Goal: Information Seeking & Learning: Check status

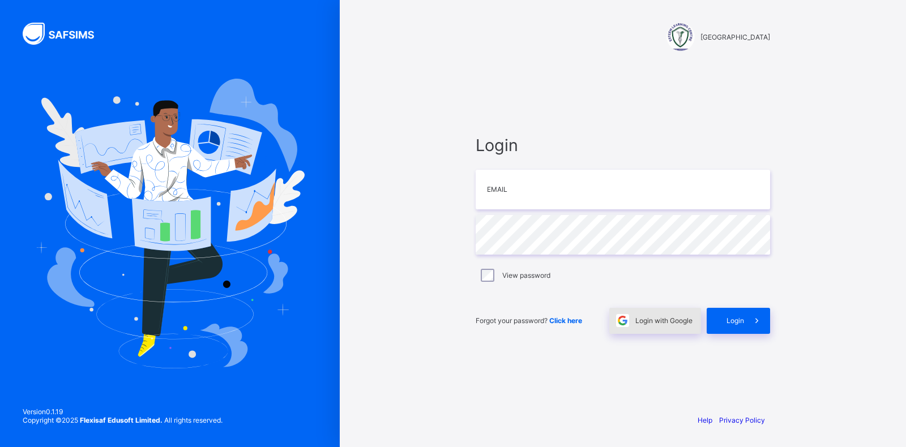
click at [642, 315] on div "Login with Google" at bounding box center [655, 321] width 92 height 26
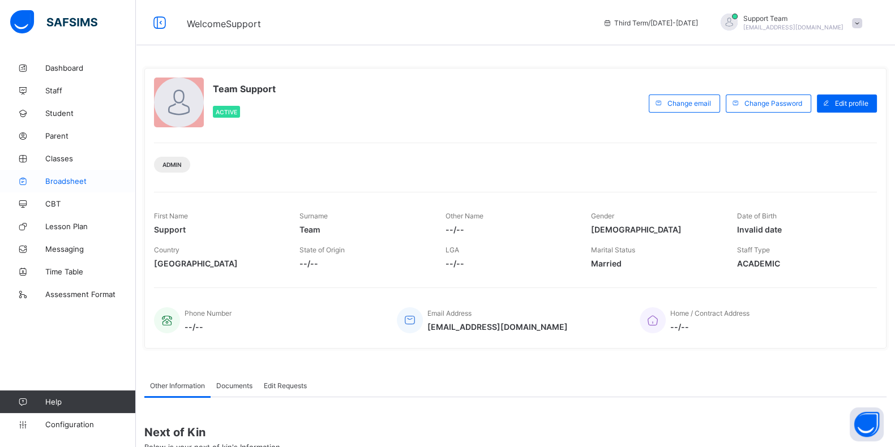
click at [63, 178] on span "Broadsheet" at bounding box center [90, 181] width 91 height 9
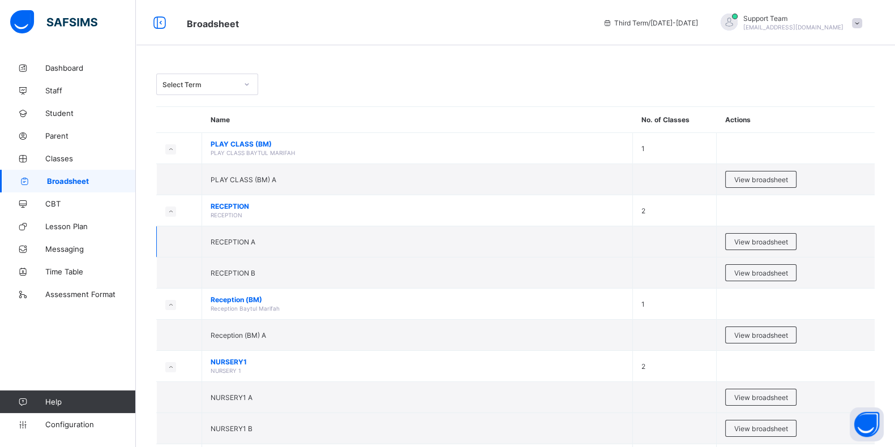
scroll to position [70, 0]
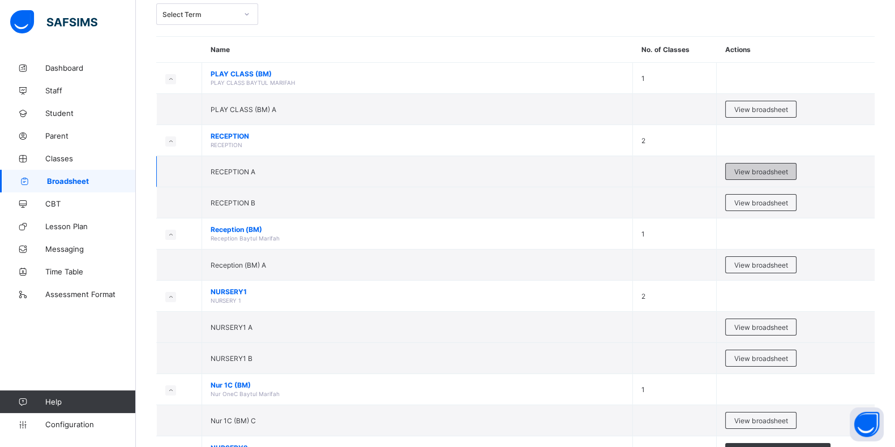
click at [770, 168] on span "View broadsheet" at bounding box center [760, 172] width 53 height 8
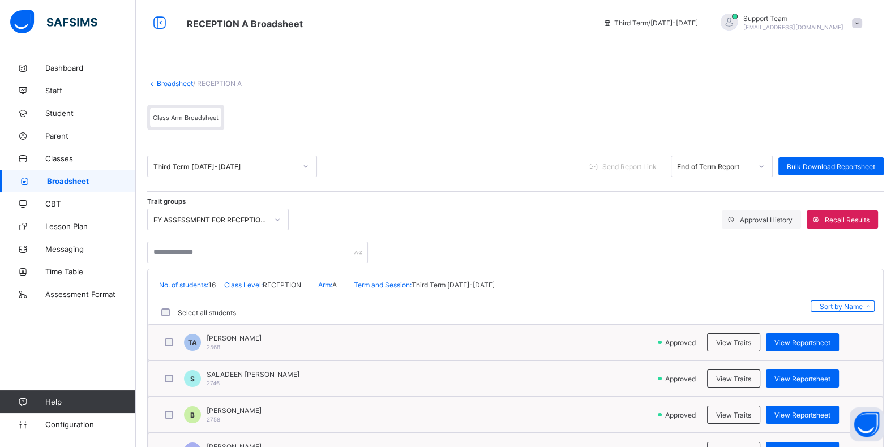
click at [691, 157] on div "End of Term Report" at bounding box center [722, 167] width 102 height 22
click at [817, 345] on div "View Reportsheet" at bounding box center [802, 343] width 73 height 18
click at [182, 83] on link "Broadsheet" at bounding box center [175, 83] width 36 height 8
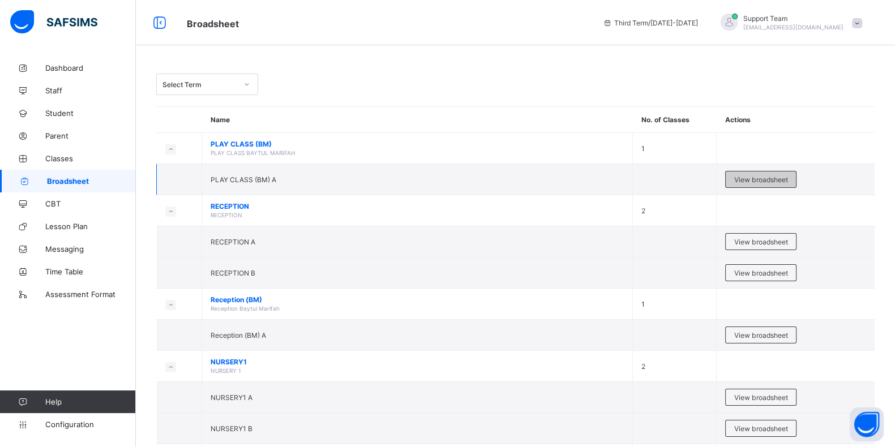
click at [770, 176] on span "View broadsheet" at bounding box center [760, 180] width 53 height 8
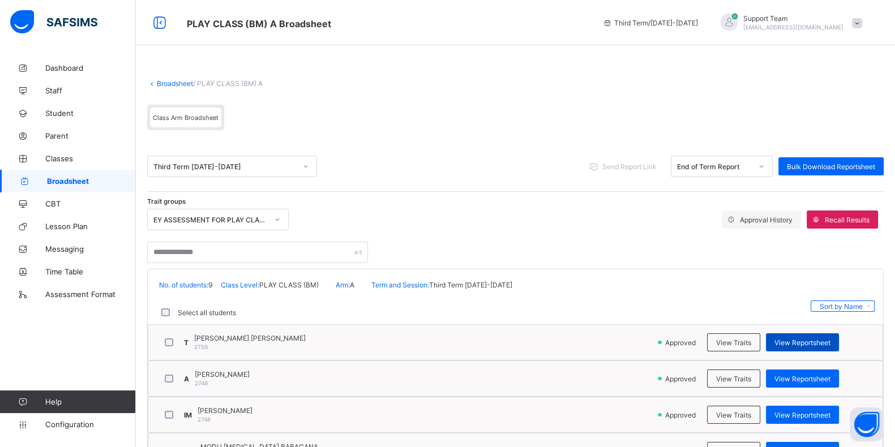
click at [805, 341] on span "View Reportsheet" at bounding box center [803, 343] width 56 height 8
click at [167, 85] on link "Broadsheet" at bounding box center [175, 83] width 36 height 8
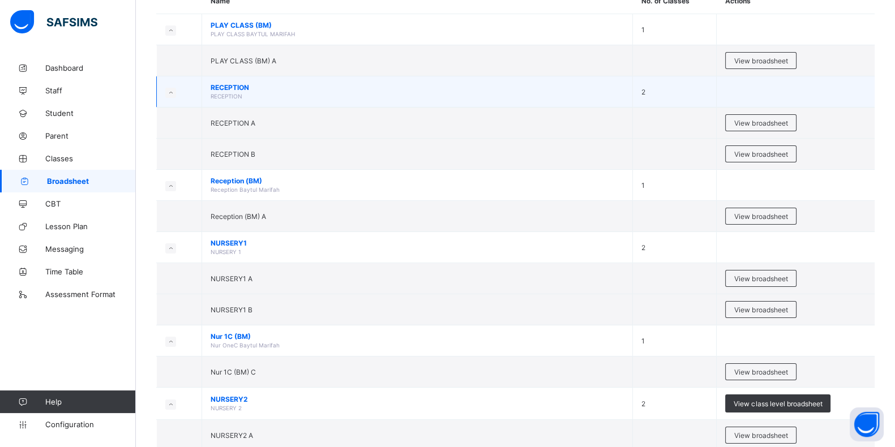
scroll to position [141, 0]
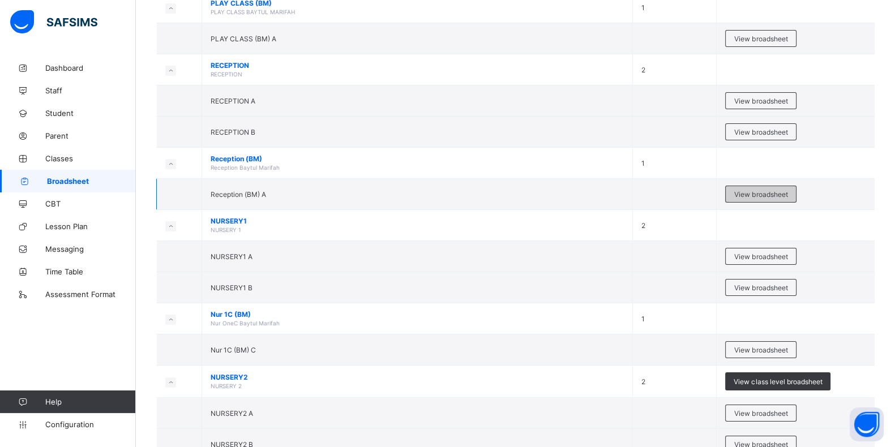
click at [785, 195] on div "View broadsheet" at bounding box center [760, 194] width 71 height 17
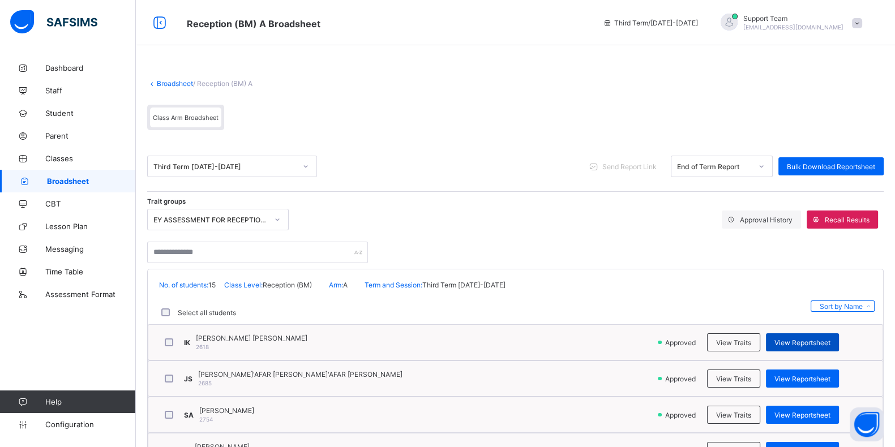
click at [822, 339] on span "View Reportsheet" at bounding box center [803, 343] width 56 height 8
click at [173, 80] on link "Broadsheet" at bounding box center [175, 83] width 36 height 8
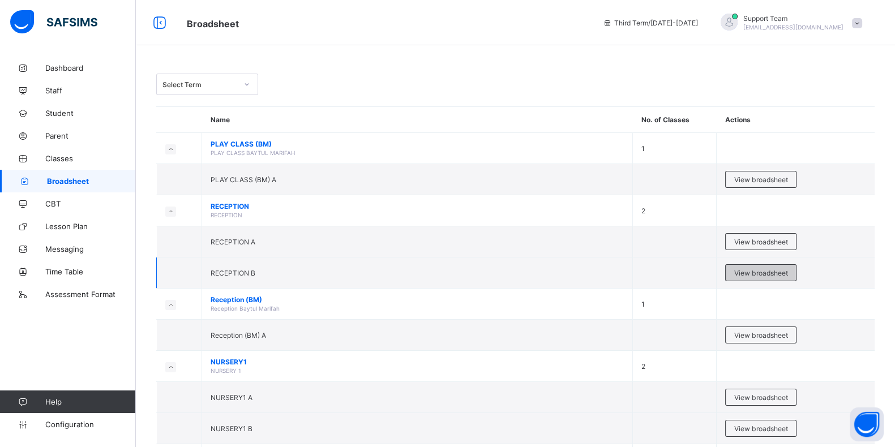
click at [770, 271] on span "View broadsheet" at bounding box center [760, 273] width 53 height 8
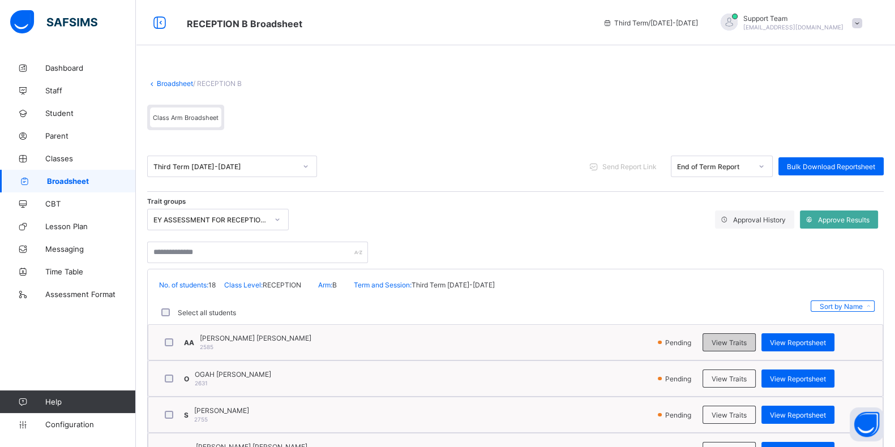
click at [738, 343] on span "View Traits" at bounding box center [729, 343] width 35 height 8
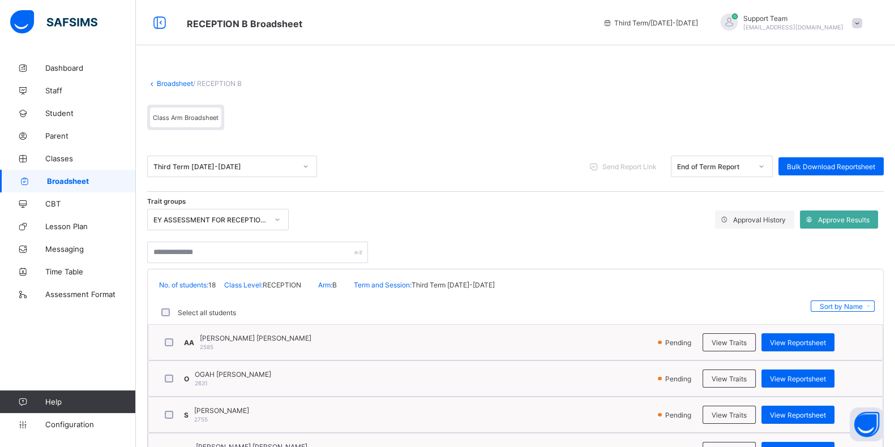
click at [185, 83] on link "Broadsheet" at bounding box center [175, 83] width 36 height 8
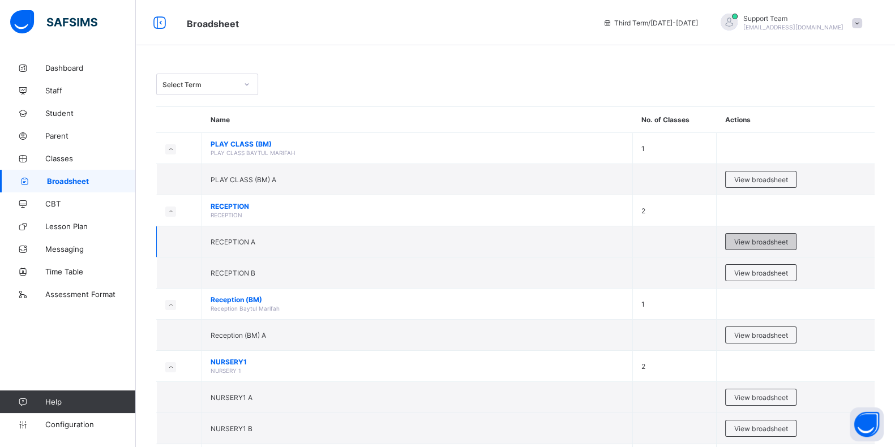
click at [741, 240] on span "View broadsheet" at bounding box center [760, 242] width 53 height 8
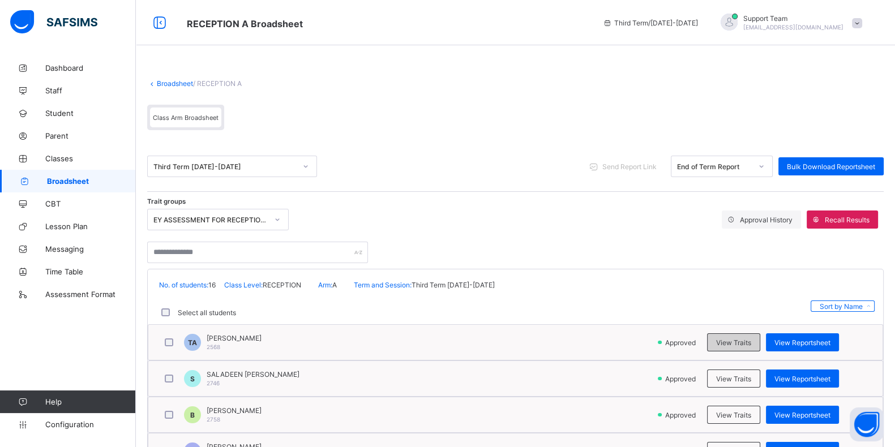
click at [726, 343] on span "View Traits" at bounding box center [733, 343] width 35 height 8
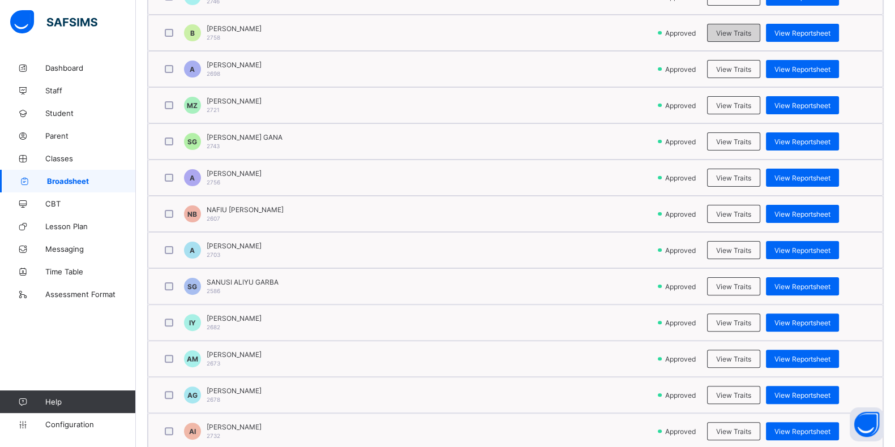
scroll to position [475, 0]
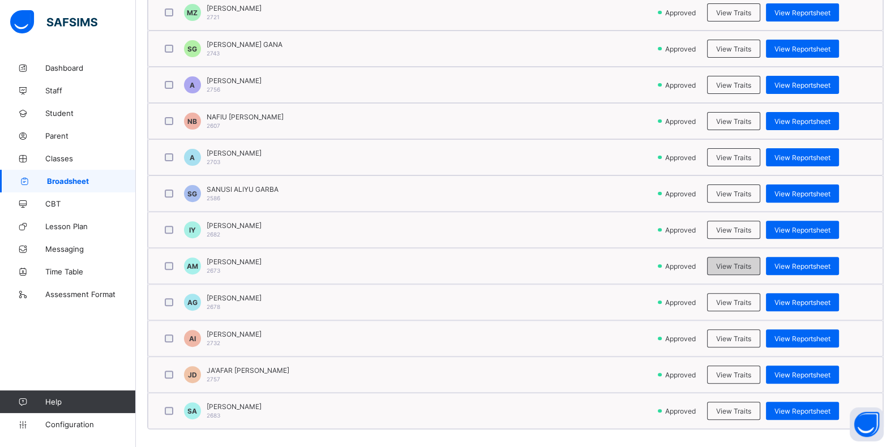
click at [730, 257] on div "View Traits" at bounding box center [733, 266] width 53 height 18
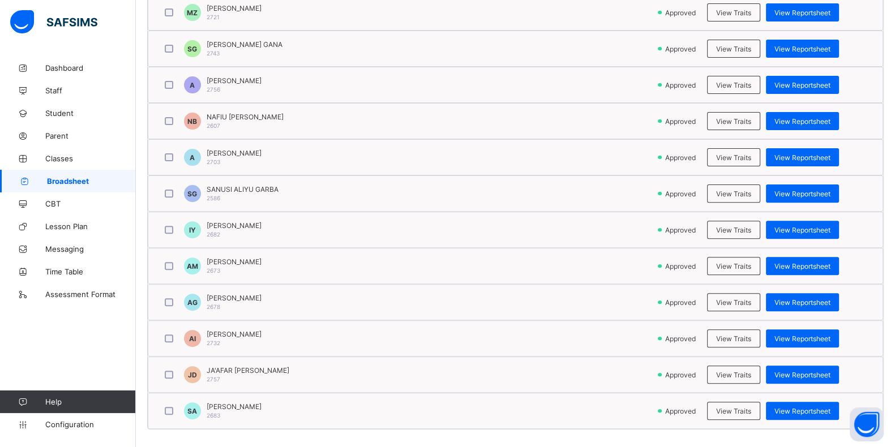
click at [751, 167] on div "A ABUBAKAR SADIK 2703 Approved View Traits View Reportsheet" at bounding box center [515, 157] width 734 height 35
click at [747, 160] on div "View Traits" at bounding box center [733, 157] width 53 height 18
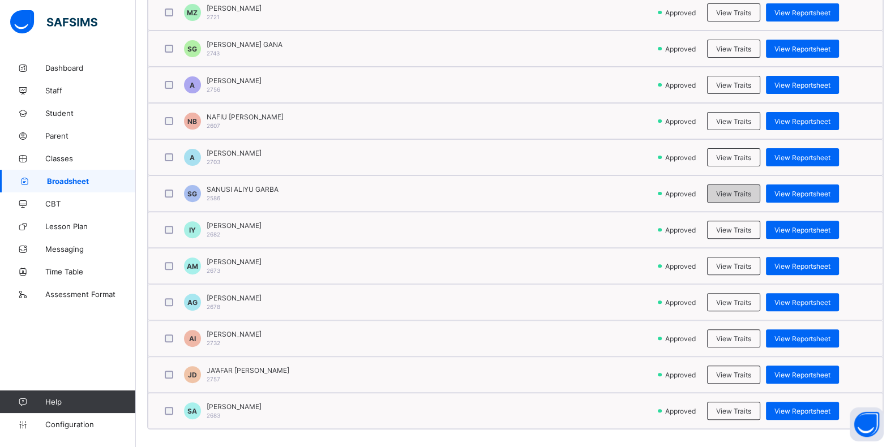
click at [736, 195] on div "View Traits" at bounding box center [733, 194] width 53 height 18
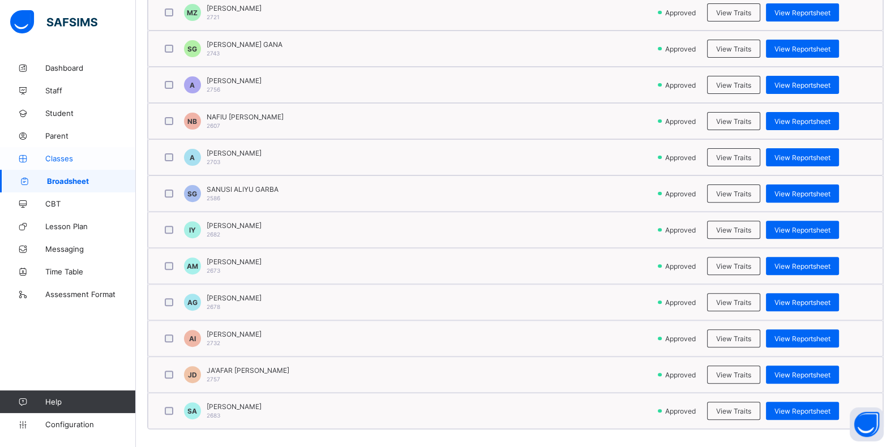
click at [62, 159] on span "Classes" at bounding box center [90, 158] width 91 height 9
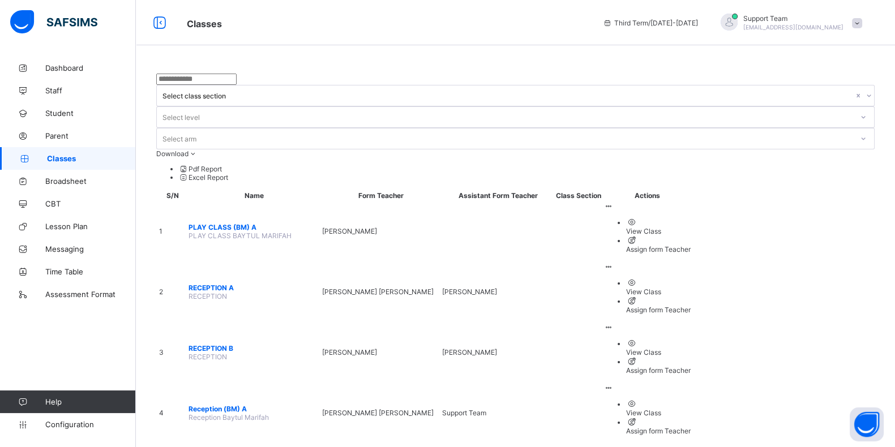
click at [215, 284] on span "RECEPTION A" at bounding box center [254, 288] width 131 height 8
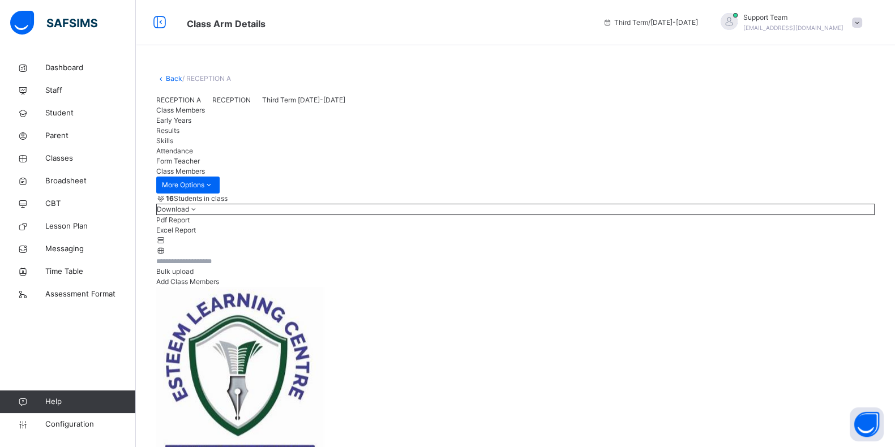
click at [247, 126] on div "Early Years" at bounding box center [515, 121] width 719 height 10
click at [285, 136] on div "Results" at bounding box center [515, 131] width 719 height 10
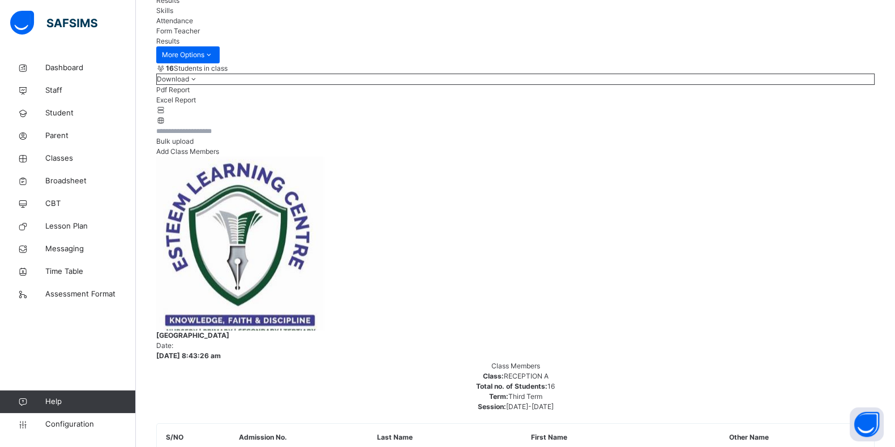
scroll to position [0, 0]
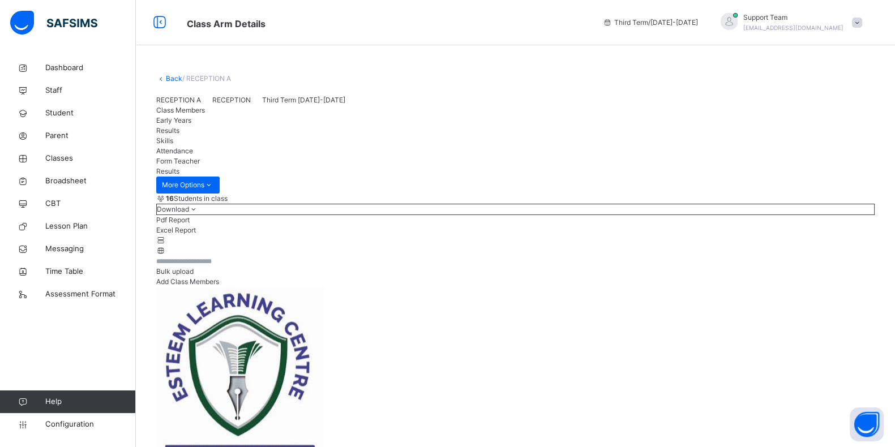
click at [313, 146] on div "Skills" at bounding box center [515, 141] width 719 height 10
click at [68, 421] on span "Configuration" at bounding box center [90, 424] width 90 height 11
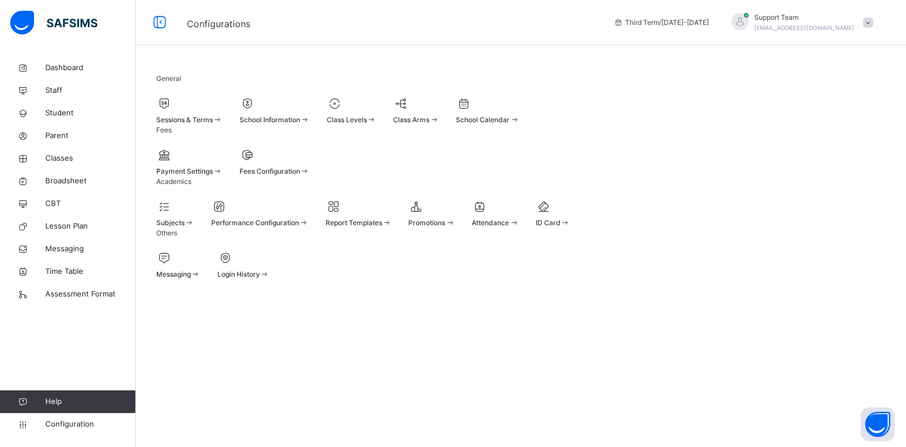
click at [300, 215] on div at bounding box center [259, 206] width 97 height 17
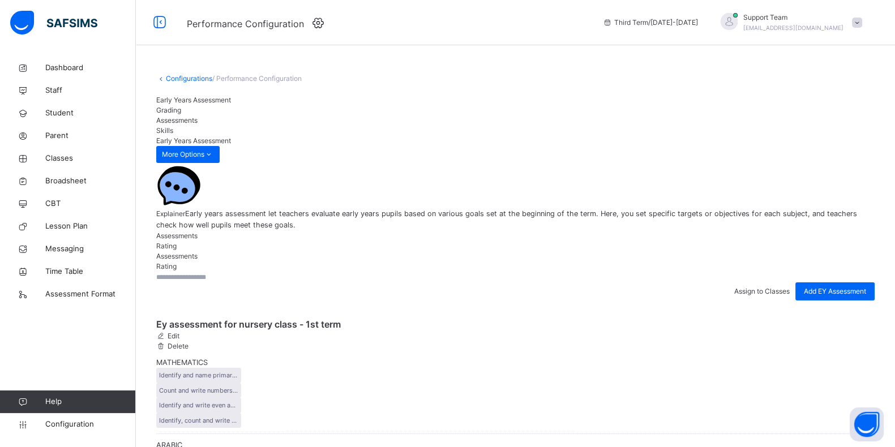
click at [750, 287] on span "Assign to Classes" at bounding box center [761, 291] width 55 height 8
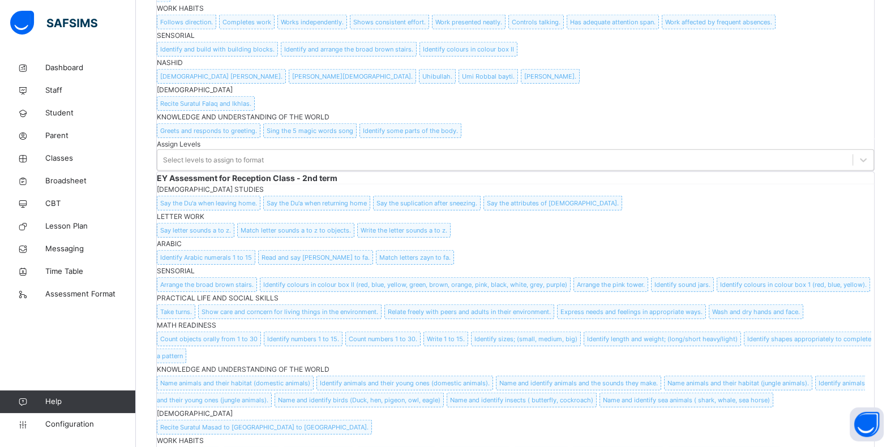
scroll to position [3468, 0]
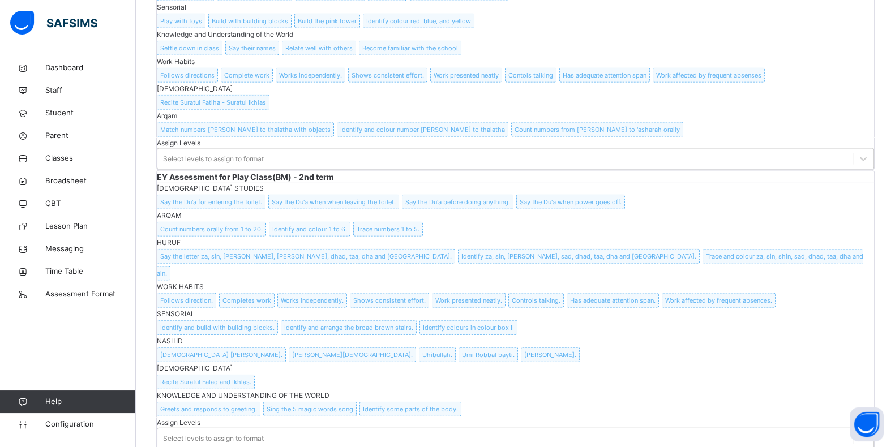
scroll to position [3202, 0]
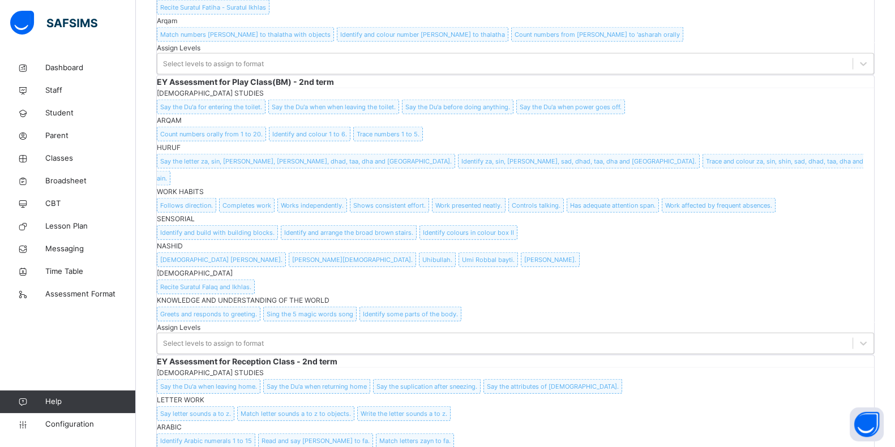
scroll to position [3131, 0]
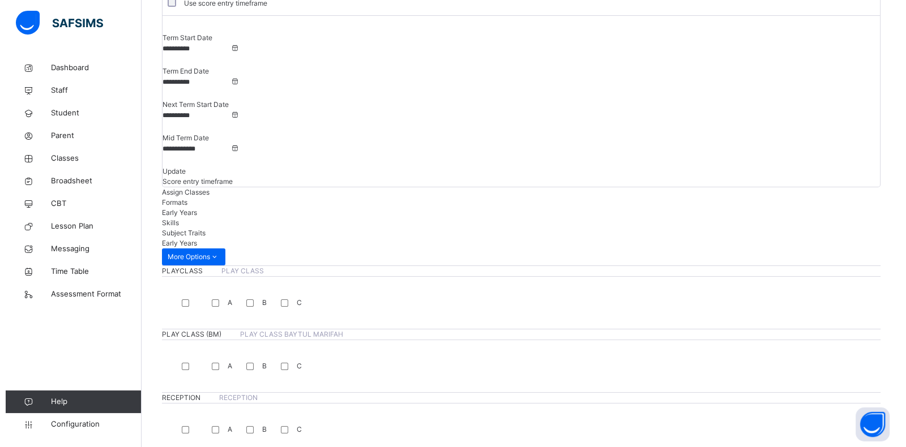
scroll to position [0, 0]
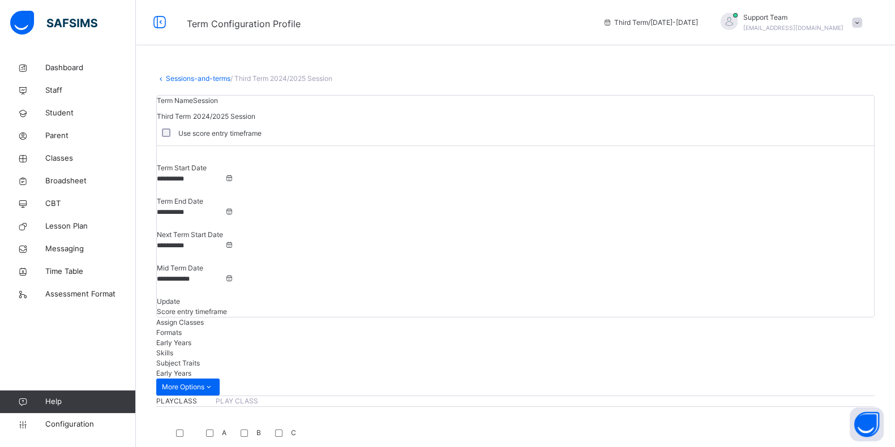
click at [68, 184] on span "Broadsheet" at bounding box center [90, 181] width 91 height 11
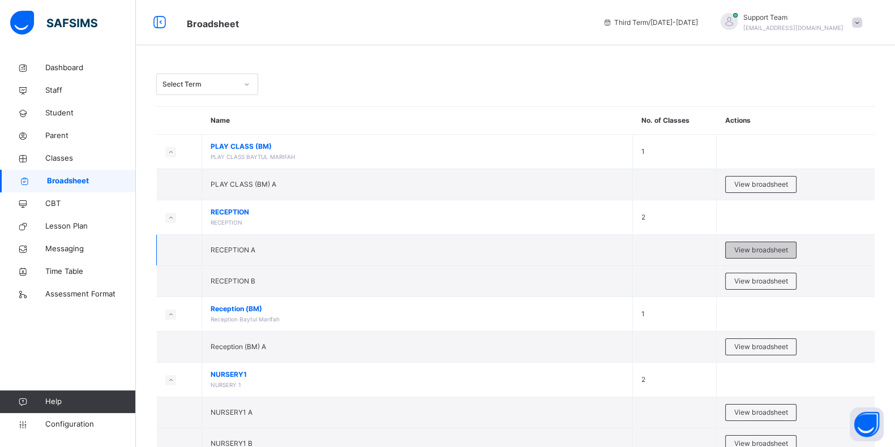
click at [754, 247] on span "View broadsheet" at bounding box center [760, 250] width 53 height 10
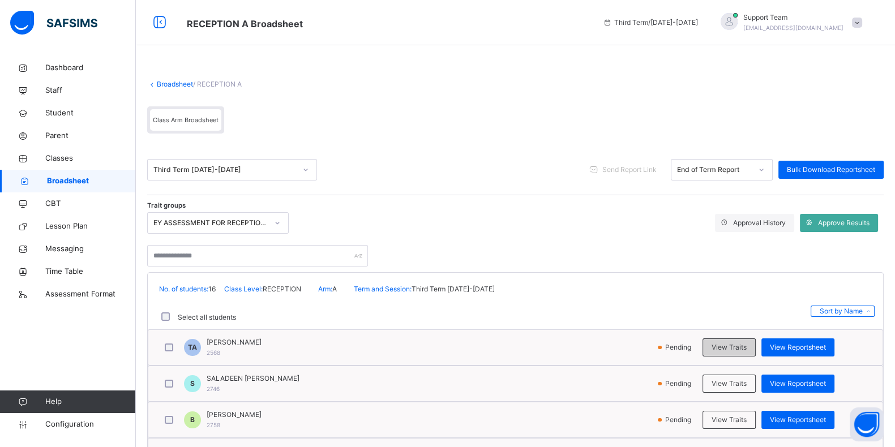
click at [749, 354] on div "View Traits" at bounding box center [729, 348] width 53 height 18
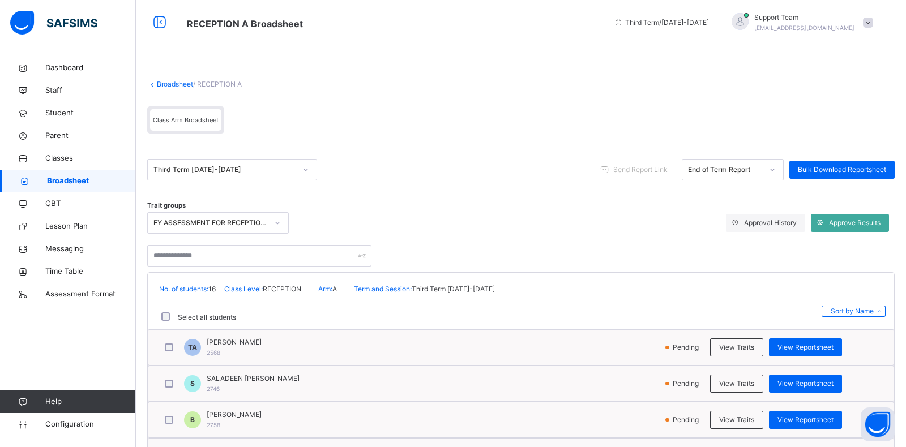
scroll to position [283, 0]
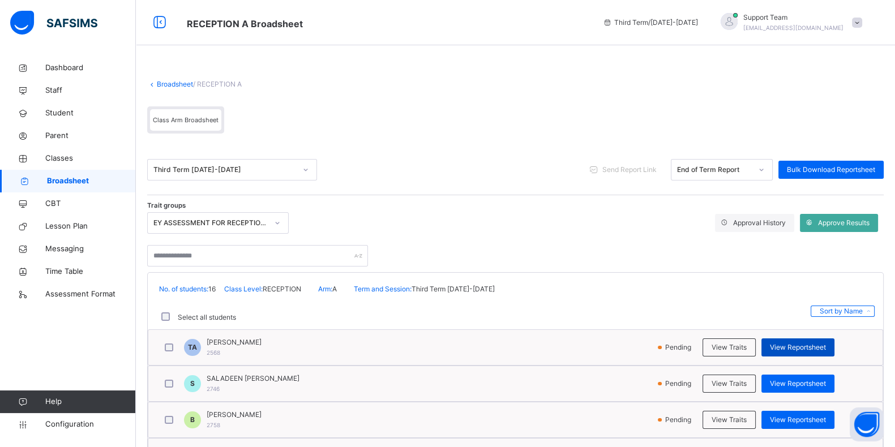
click at [817, 347] on span "View Reportsheet" at bounding box center [798, 348] width 56 height 10
click at [163, 81] on link "Broadsheet" at bounding box center [175, 84] width 36 height 8
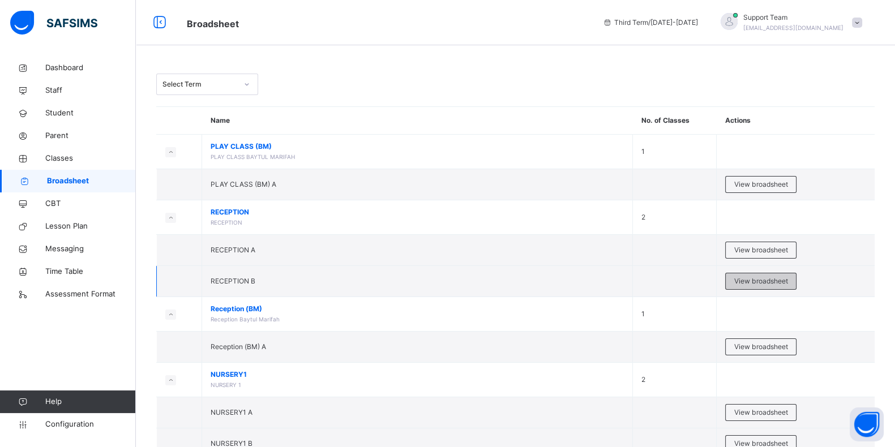
click at [756, 284] on span "View broadsheet" at bounding box center [760, 281] width 53 height 10
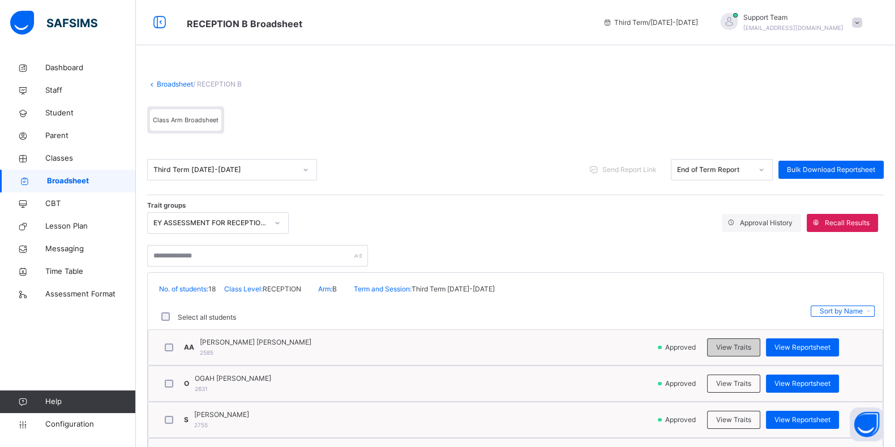
click at [740, 349] on span "View Traits" at bounding box center [733, 348] width 35 height 10
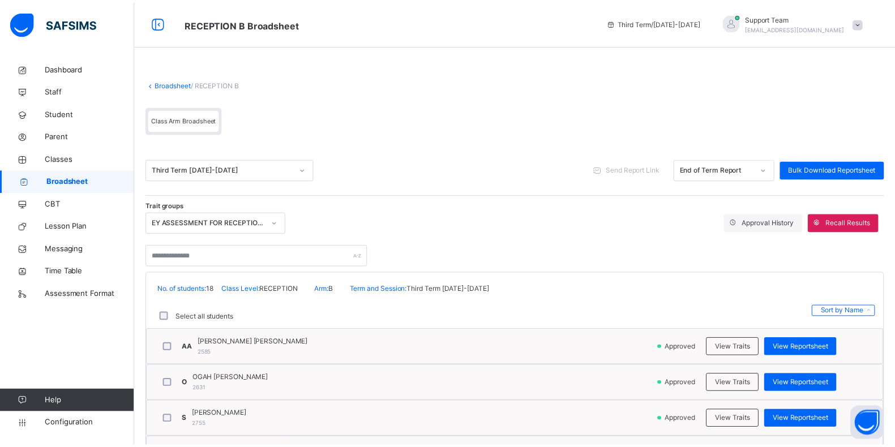
scroll to position [212, 0]
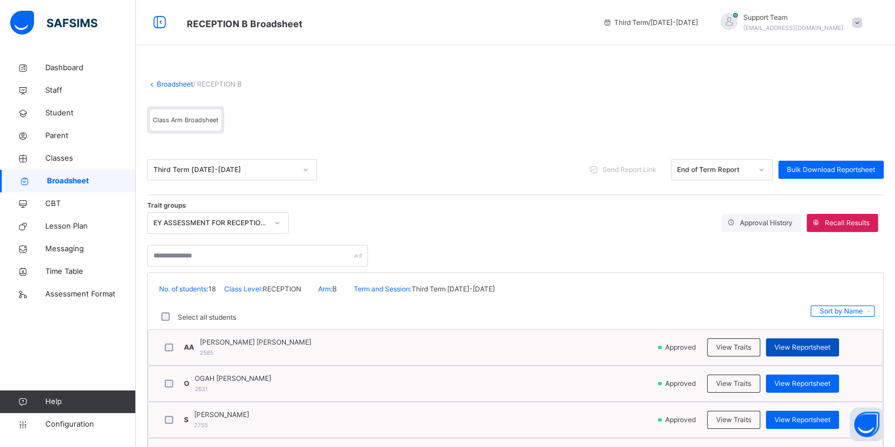
click at [814, 349] on span "View Reportsheet" at bounding box center [803, 348] width 56 height 10
click at [163, 85] on link "Broadsheet" at bounding box center [175, 84] width 36 height 8
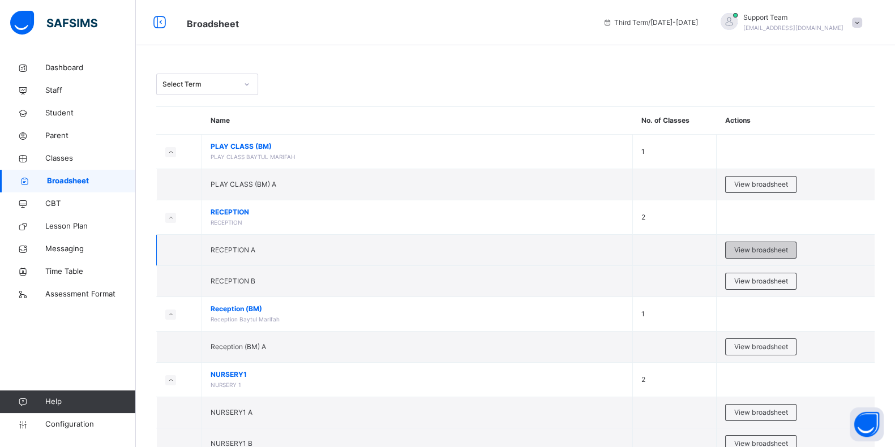
click at [767, 250] on span "View broadsheet" at bounding box center [760, 250] width 53 height 10
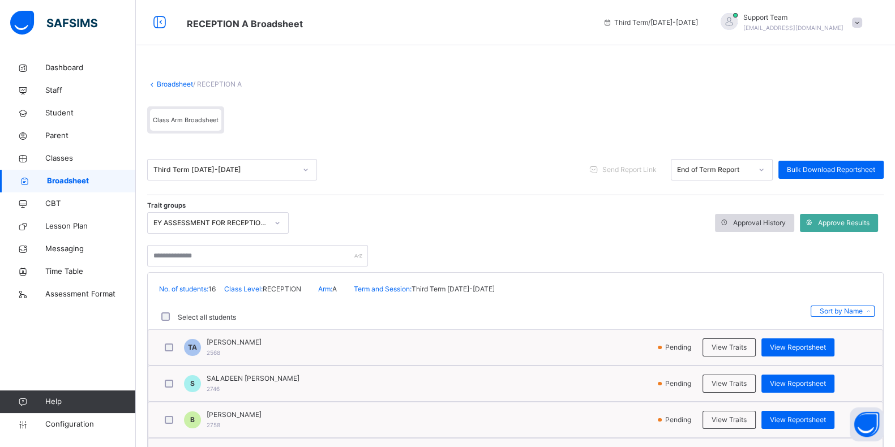
click at [756, 223] on span "Approval History" at bounding box center [759, 223] width 53 height 10
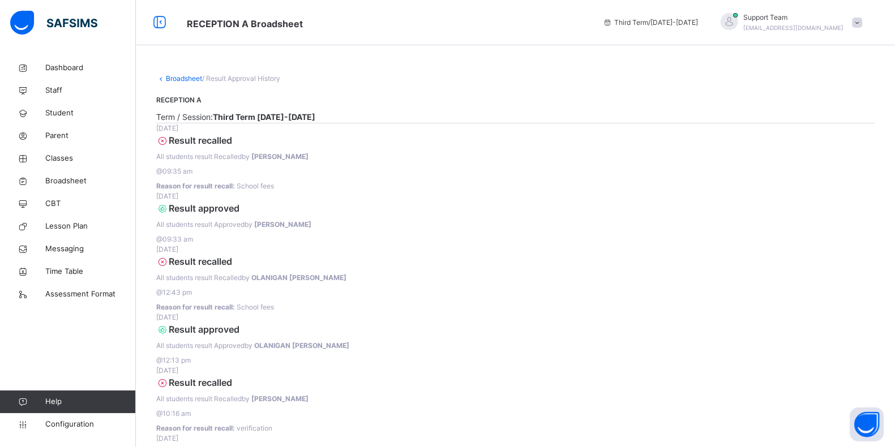
click at [176, 79] on link "Broadsheet" at bounding box center [184, 78] width 36 height 8
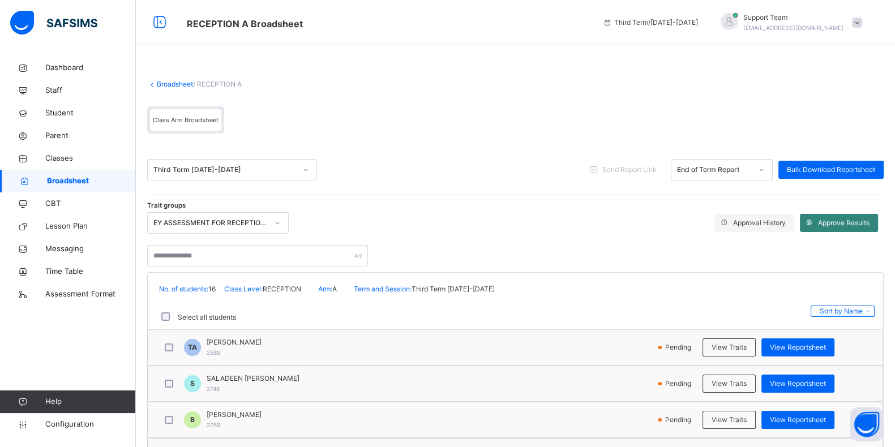
click at [831, 224] on span "Approve Results" at bounding box center [844, 223] width 52 height 10
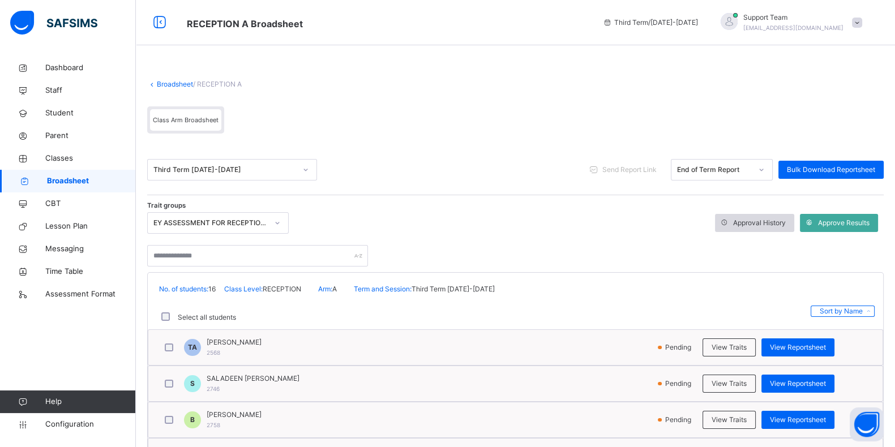
click at [781, 224] on span "Approval History" at bounding box center [759, 223] width 53 height 10
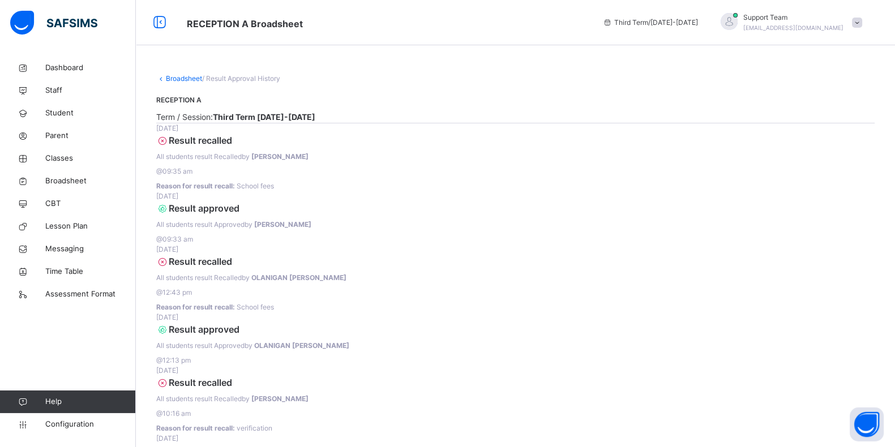
click at [183, 78] on link "Broadsheet" at bounding box center [184, 78] width 36 height 8
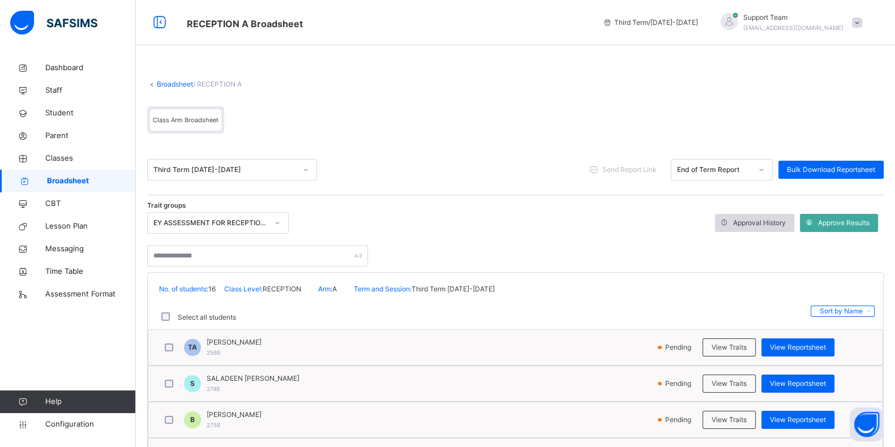
click at [760, 226] on span "Approval History" at bounding box center [759, 223] width 53 height 10
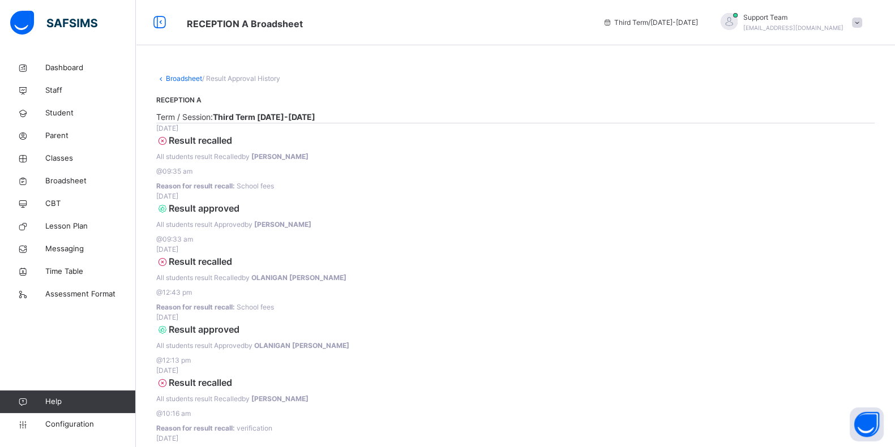
click at [323, 177] on div "@ 09:35 am" at bounding box center [515, 171] width 719 height 10
click at [194, 80] on link "Broadsheet" at bounding box center [184, 78] width 36 height 8
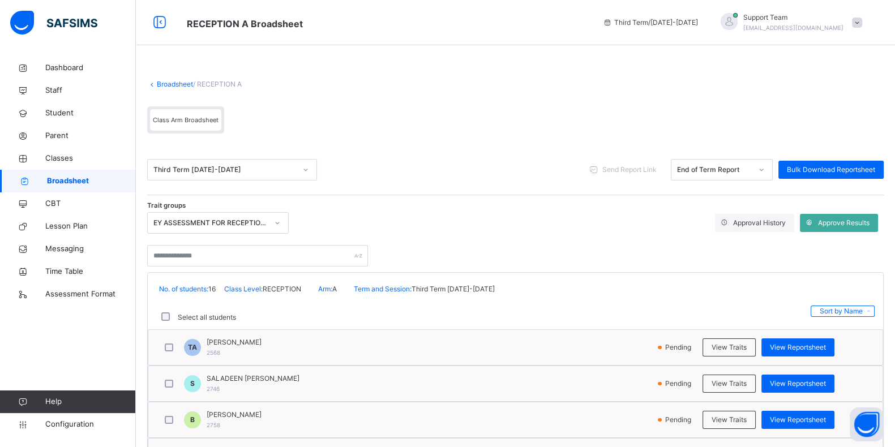
click at [764, 232] on div "Trait groups EY ASSESSMENT FOR RECEPTION - 3RD TERM Approval History Approve Re…" at bounding box center [515, 223] width 737 height 22
click at [763, 225] on span "Approval History" at bounding box center [759, 223] width 53 height 10
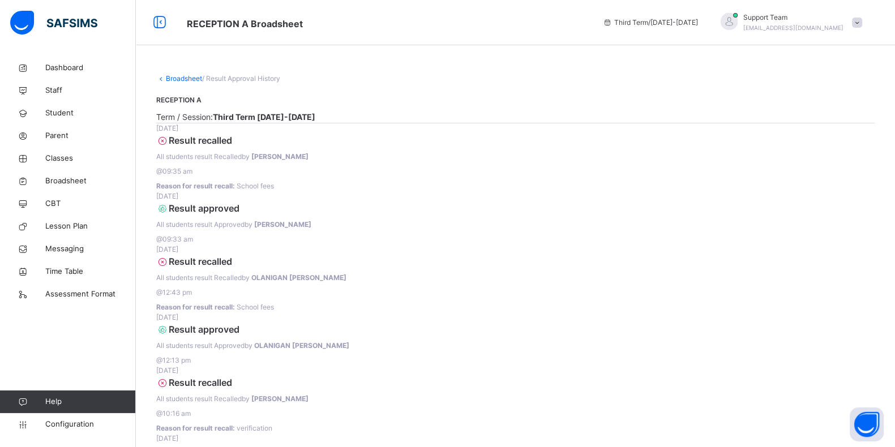
click at [189, 75] on link "Broadsheet" at bounding box center [184, 78] width 36 height 8
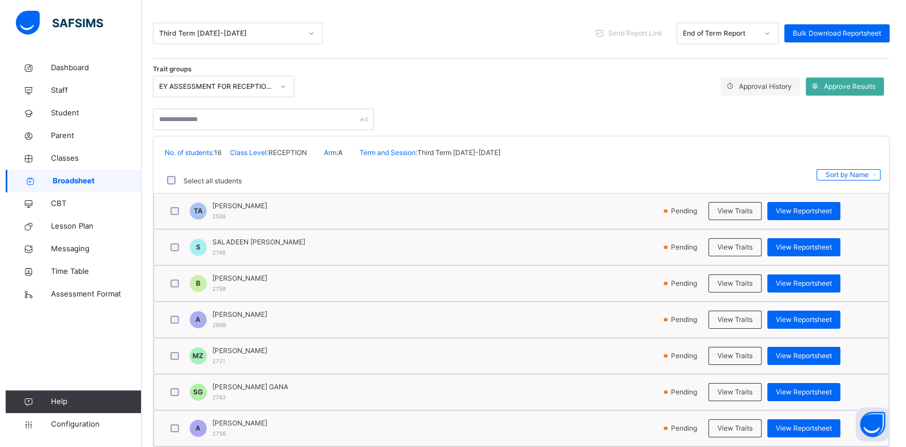
scroll to position [141, 0]
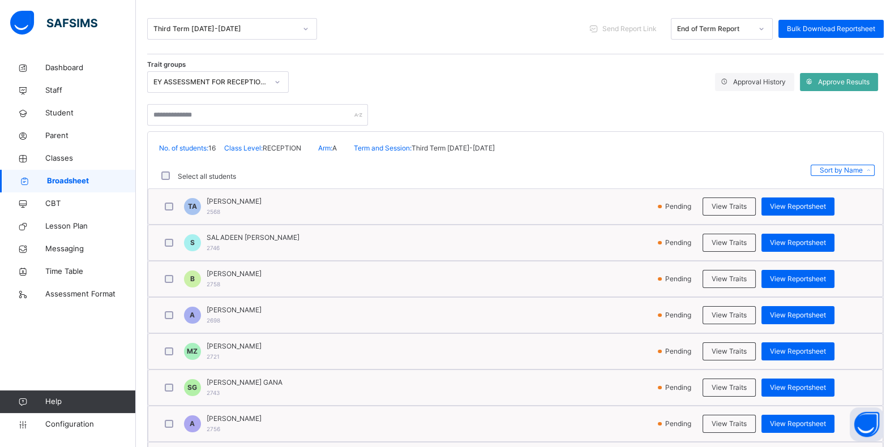
click at [226, 199] on span "TAHIR KHADIJAH AHMED" at bounding box center [234, 201] width 55 height 10
click at [747, 210] on span "View Traits" at bounding box center [729, 207] width 35 height 10
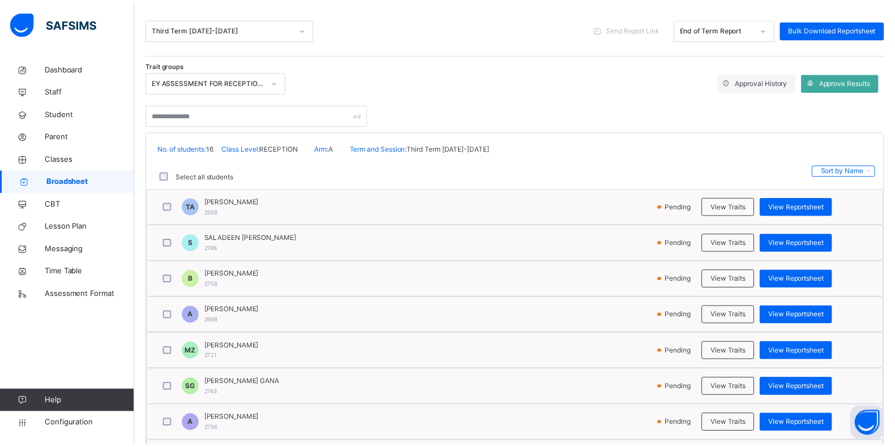
scroll to position [41, 0]
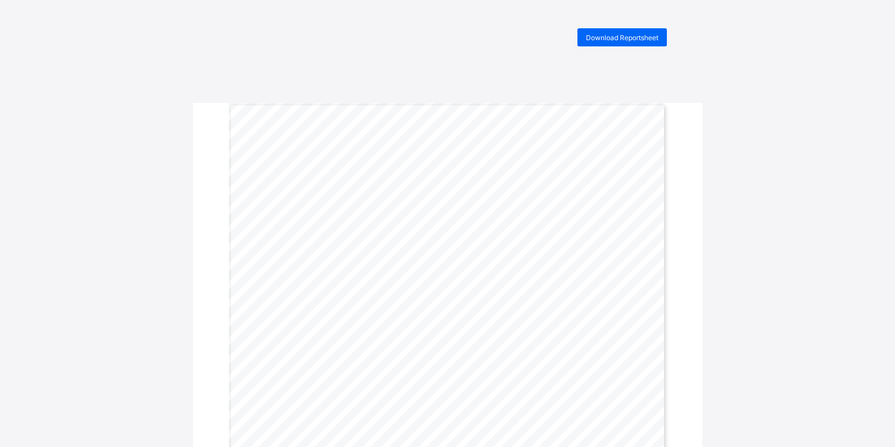
scroll to position [49, 0]
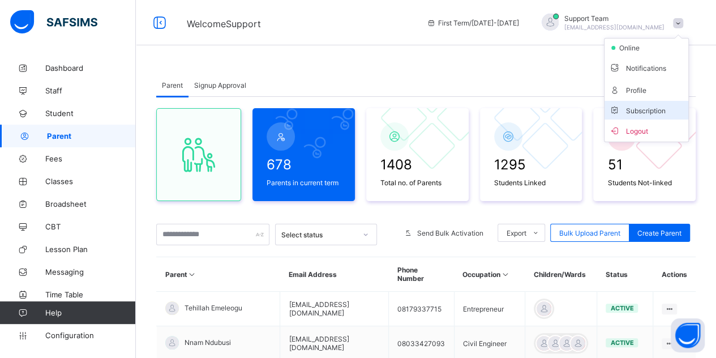
click at [658, 102] on li "Subscription" at bounding box center [647, 110] width 84 height 19
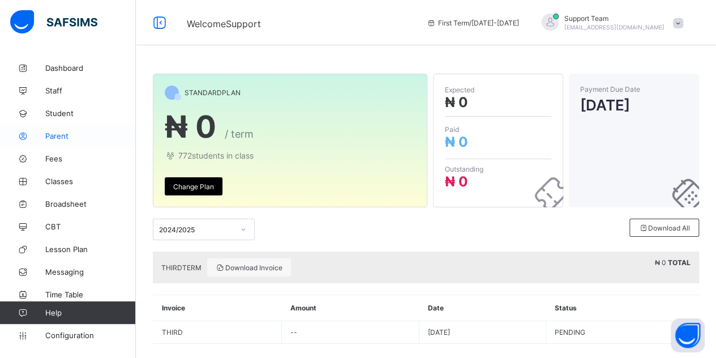
click at [63, 136] on span "Parent" at bounding box center [90, 135] width 91 height 9
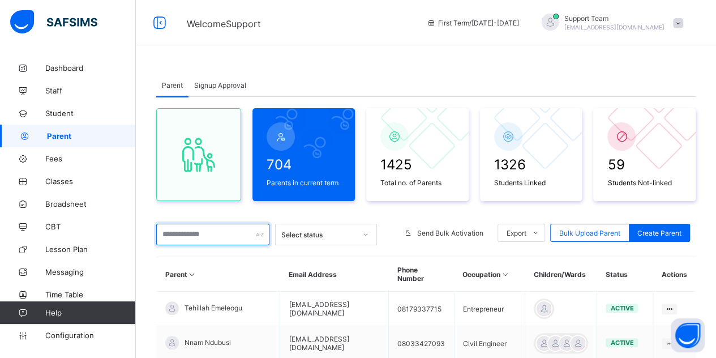
click at [182, 233] on input "text" at bounding box center [212, 235] width 113 height 22
paste input "**********"
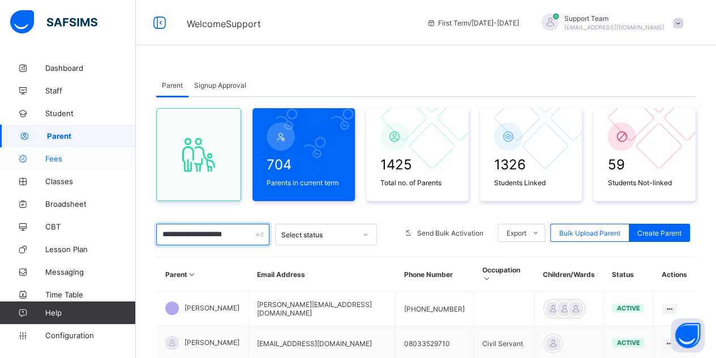
type input "**********"
click at [61, 164] on link "Fees" at bounding box center [68, 158] width 136 height 23
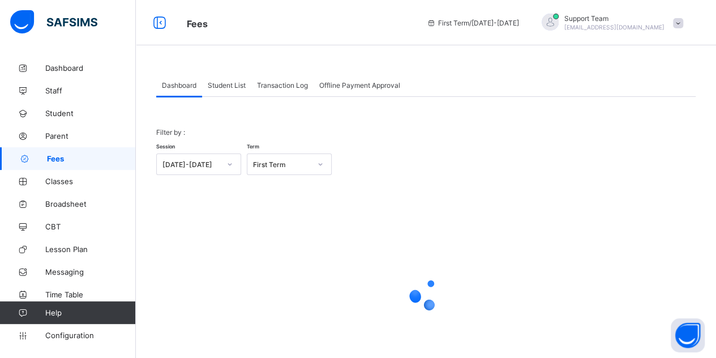
click at [292, 88] on span "Transaction Log" at bounding box center [282, 85] width 51 height 8
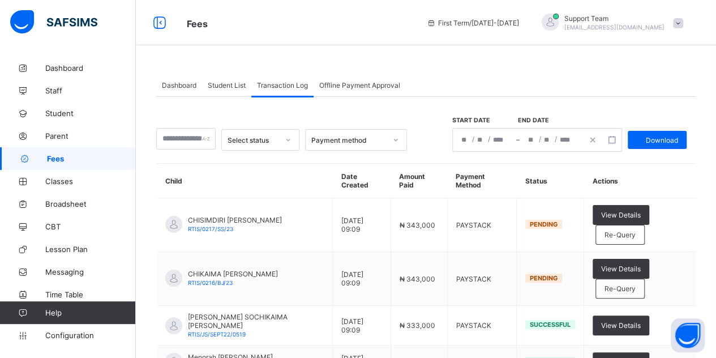
click at [519, 345] on td "Successful" at bounding box center [550, 362] width 67 height 34
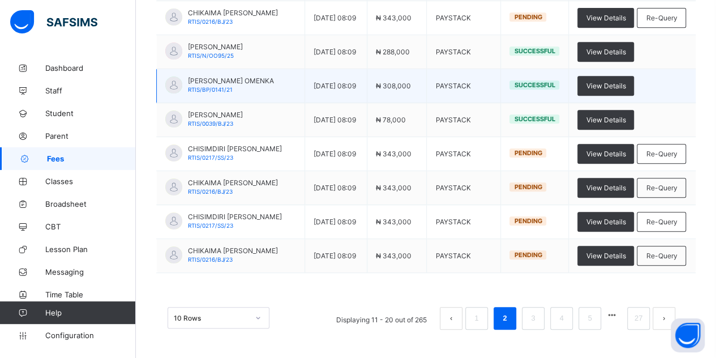
scroll to position [8, 0]
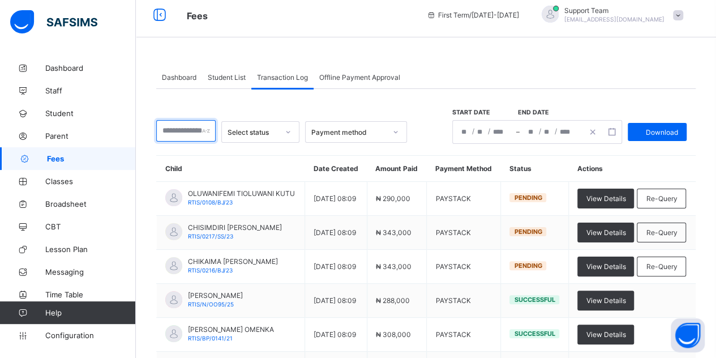
click at [192, 131] on input "text" at bounding box center [185, 131] width 59 height 22
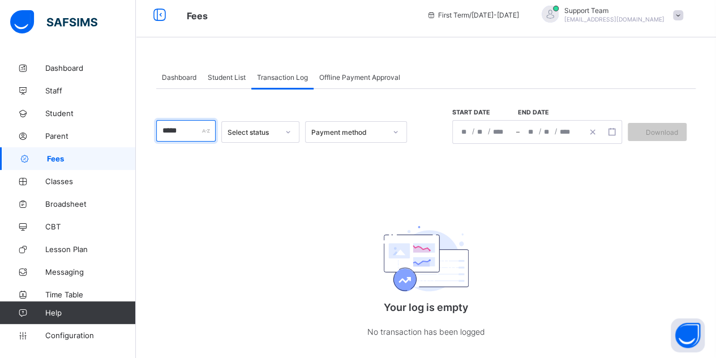
type input "*****"
click at [379, 126] on div "Payment method" at bounding box center [345, 132] width 79 height 16
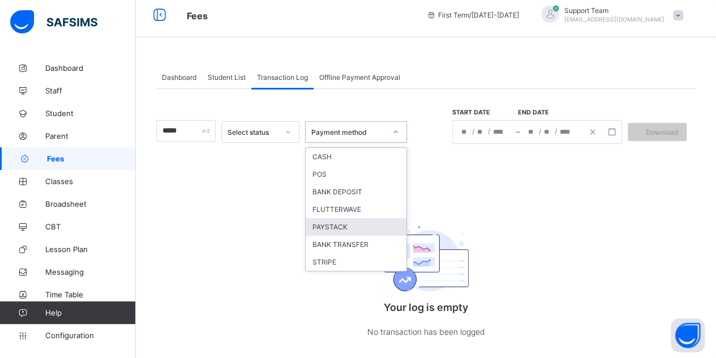
click at [374, 225] on div "PAYSTACK" at bounding box center [356, 227] width 101 height 18
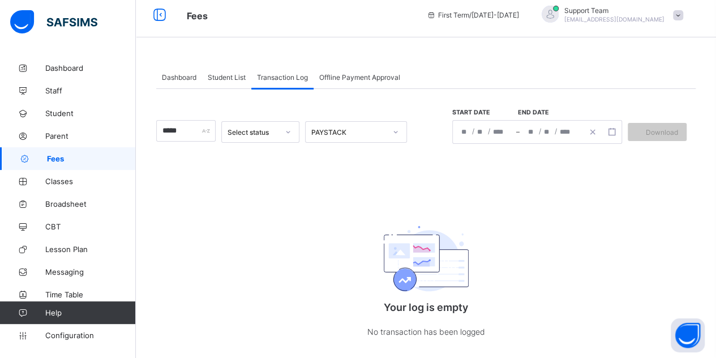
click at [516, 134] on div "/ /" at bounding box center [484, 132] width 63 height 23
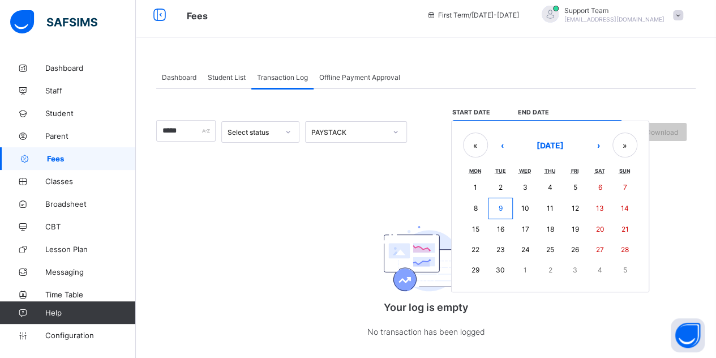
click at [481, 177] on button "1" at bounding box center [475, 187] width 25 height 20
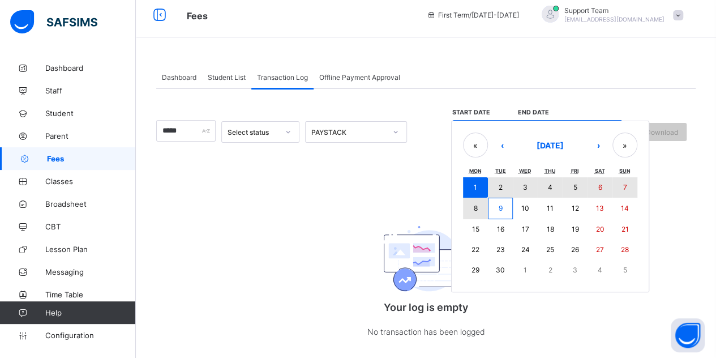
click at [513, 210] on button "9" at bounding box center [500, 209] width 25 height 22
type input "**********"
type input "*"
type input "****"
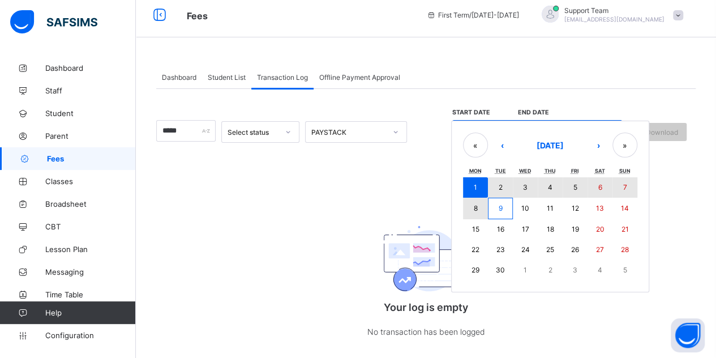
type input "**********"
type input "*"
type input "****"
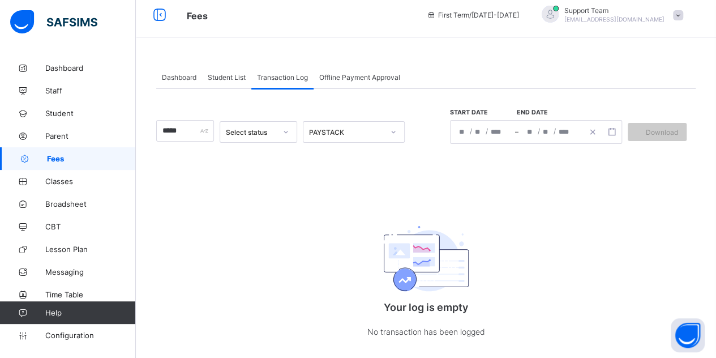
click at [214, 69] on div "Student List" at bounding box center [226, 77] width 49 height 23
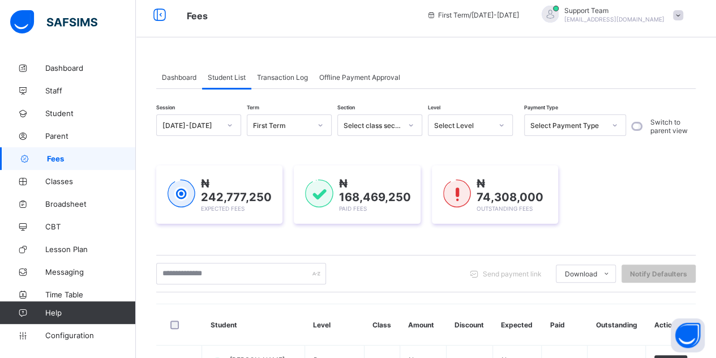
click at [291, 76] on span "Transaction Log" at bounding box center [282, 77] width 51 height 8
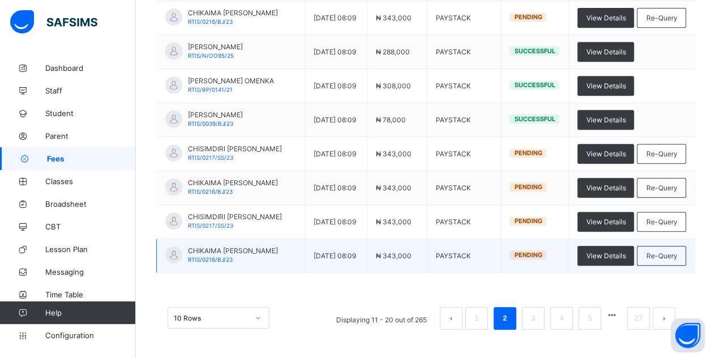
scroll to position [404, 0]
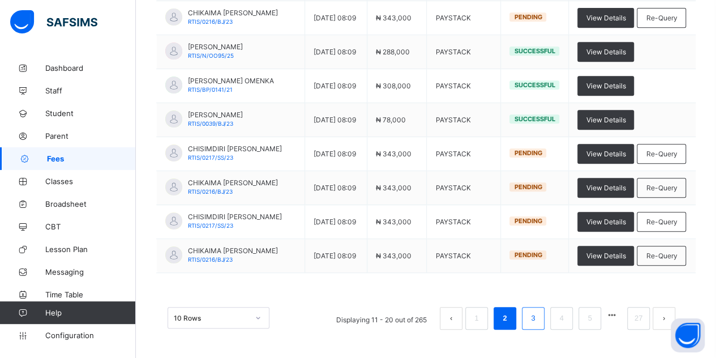
click at [538, 323] on link "3" at bounding box center [533, 318] width 11 height 15
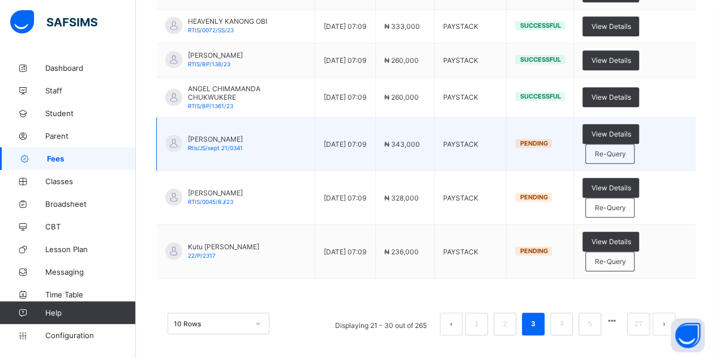
scroll to position [344, 0]
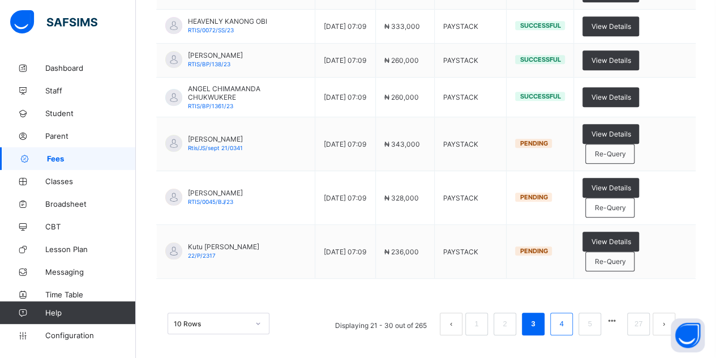
click at [567, 319] on link "4" at bounding box center [561, 324] width 11 height 15
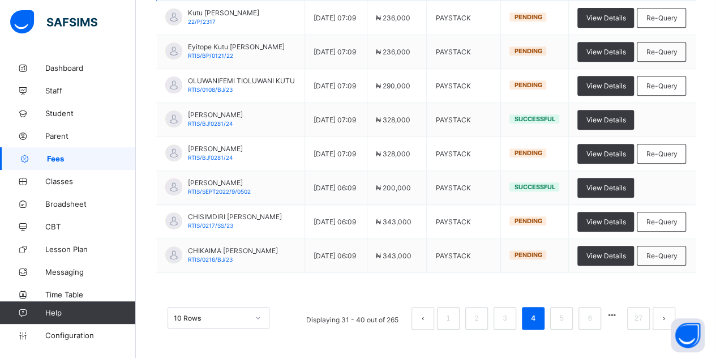
scroll to position [420, 0]
click at [567, 319] on link "5" at bounding box center [561, 318] width 11 height 15
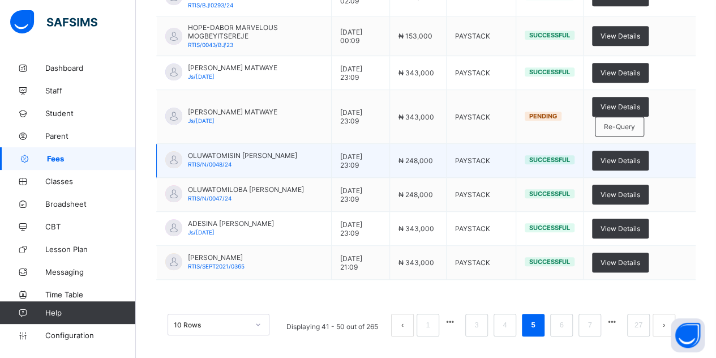
scroll to position [139, 0]
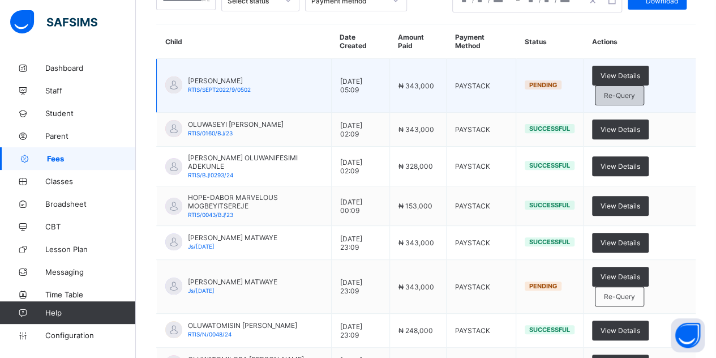
click at [635, 96] on span "Re-Query" at bounding box center [619, 95] width 31 height 8
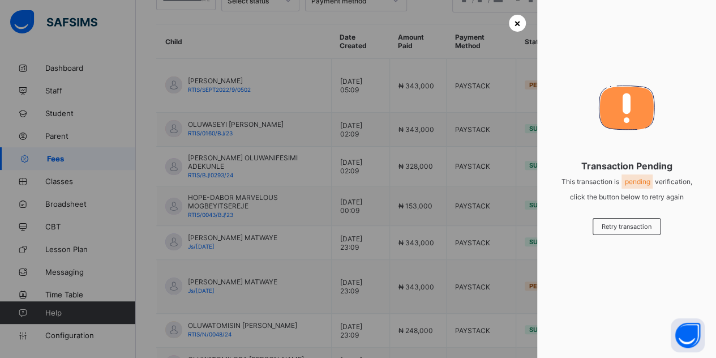
click at [514, 22] on span "×" at bounding box center [517, 23] width 7 height 12
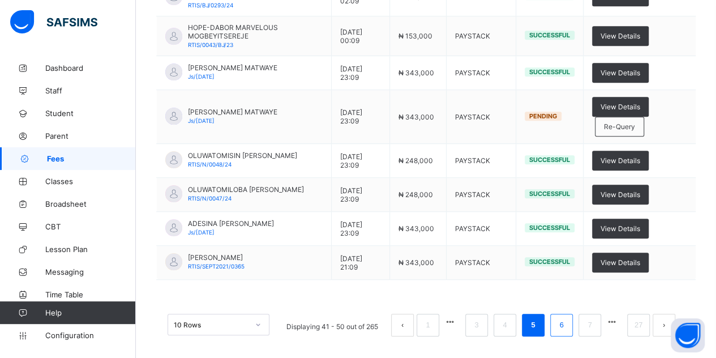
click at [567, 318] on link "6" at bounding box center [561, 325] width 11 height 15
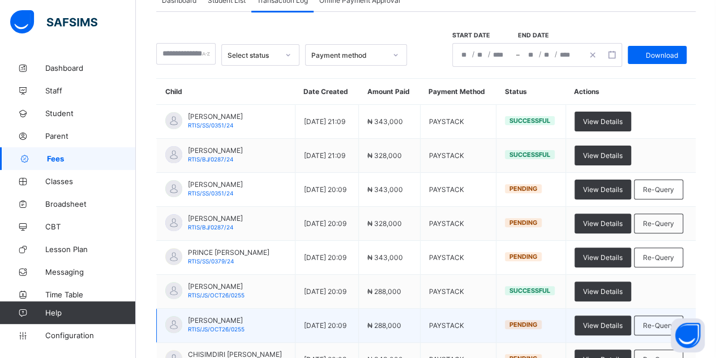
scroll to position [84, 0]
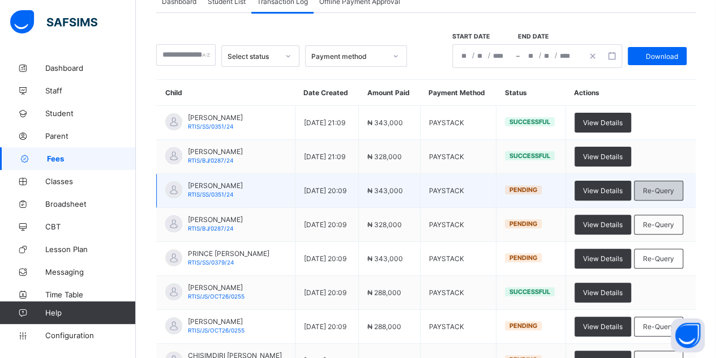
click at [660, 189] on span "Re-Query" at bounding box center [658, 190] width 31 height 8
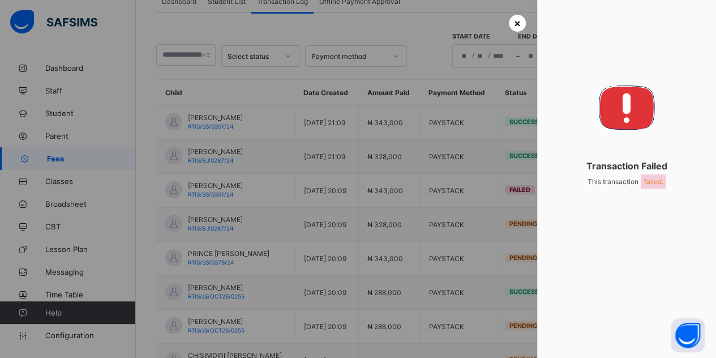
click at [519, 27] on div "×" at bounding box center [517, 23] width 17 height 17
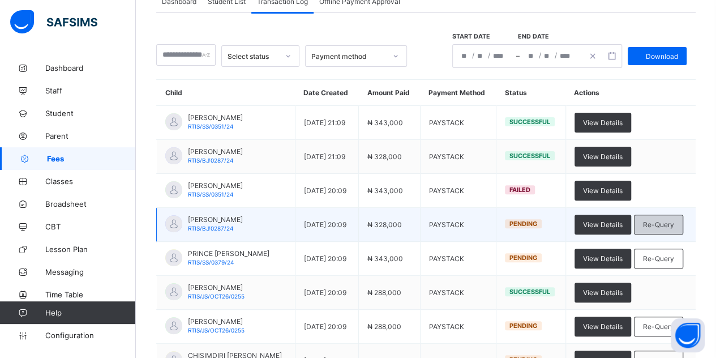
click at [674, 224] on span "Re-Query" at bounding box center [658, 224] width 31 height 8
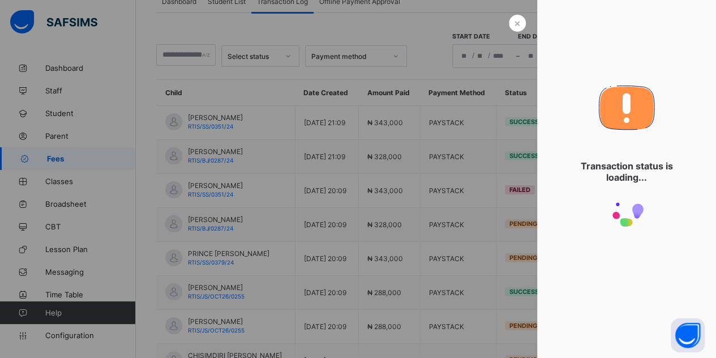
scroll to position [26, 0]
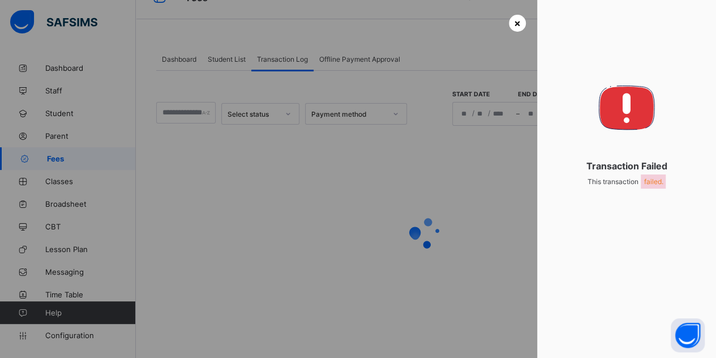
click at [514, 23] on span "×" at bounding box center [517, 23] width 7 height 12
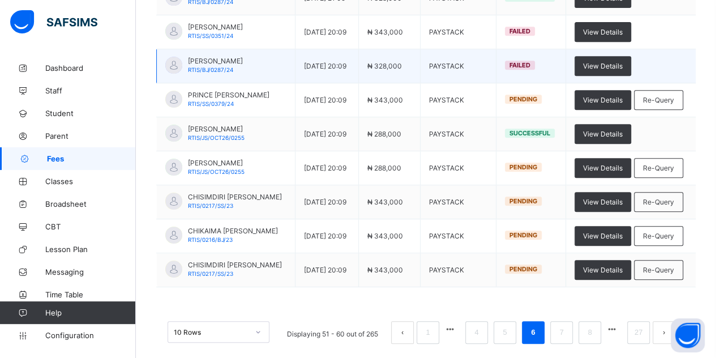
scroll to position [254, 0]
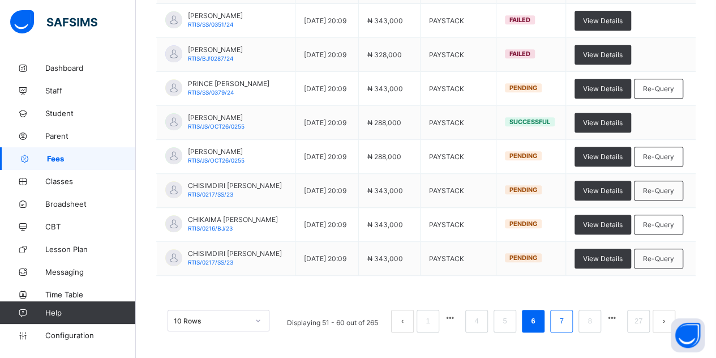
click at [567, 323] on link "7" at bounding box center [561, 321] width 11 height 15
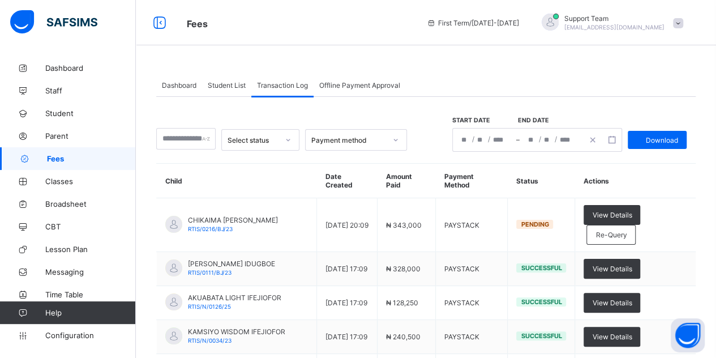
scroll to position [0, 0]
click at [233, 89] on div "Student List" at bounding box center [226, 85] width 49 height 23
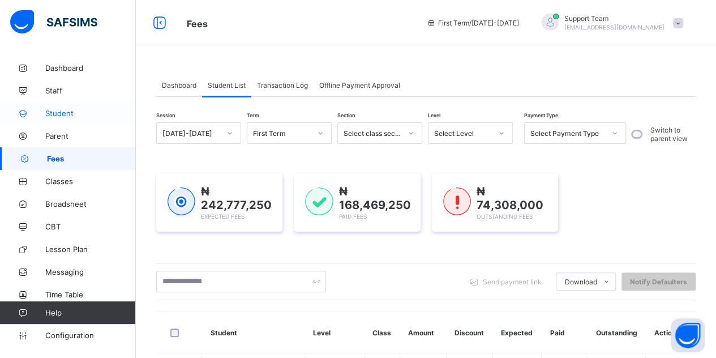
click at [74, 104] on link "Student" at bounding box center [68, 113] width 136 height 23
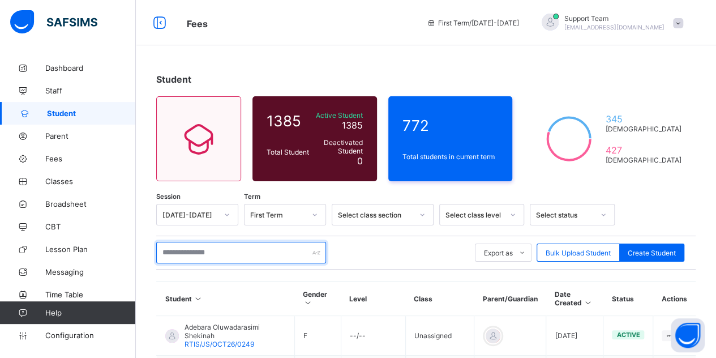
click at [214, 246] on input "text" at bounding box center [241, 253] width 170 height 22
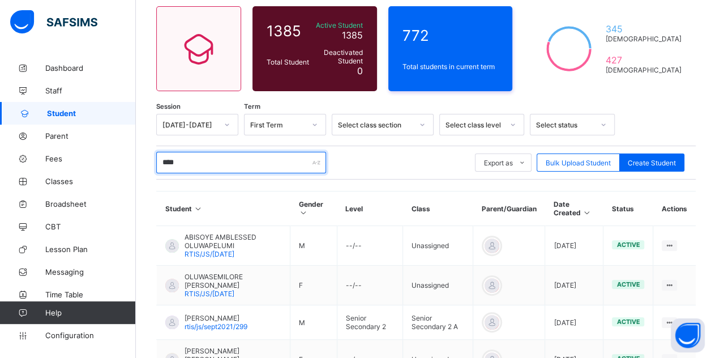
scroll to position [113, 0]
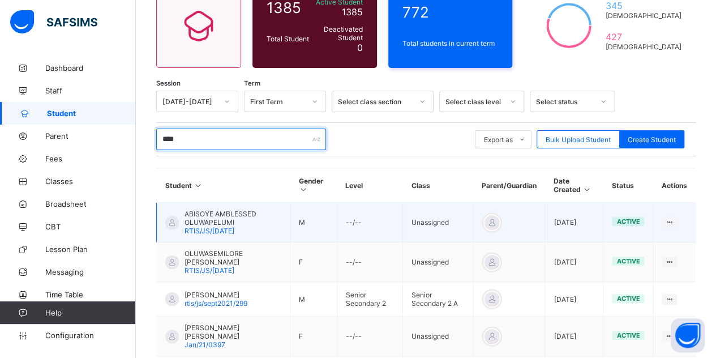
type input "****"
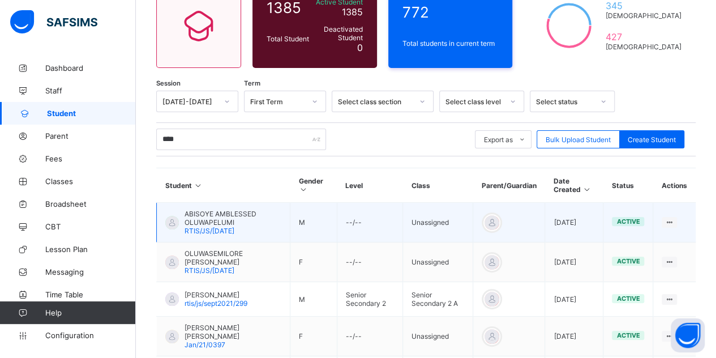
click at [210, 228] on span "RTIS/JS/OCT20/266" at bounding box center [210, 230] width 50 height 8
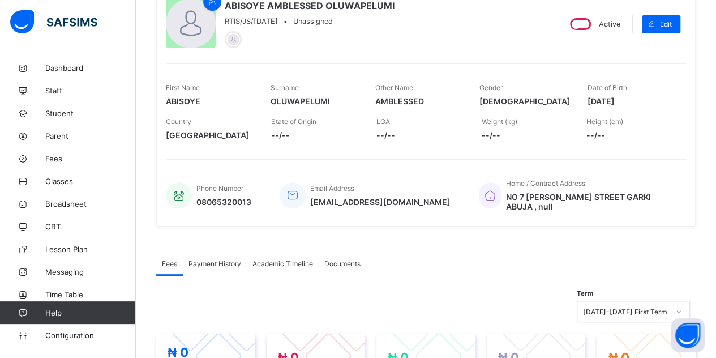
click at [287, 252] on div "Academic Timeline" at bounding box center [283, 263] width 72 height 23
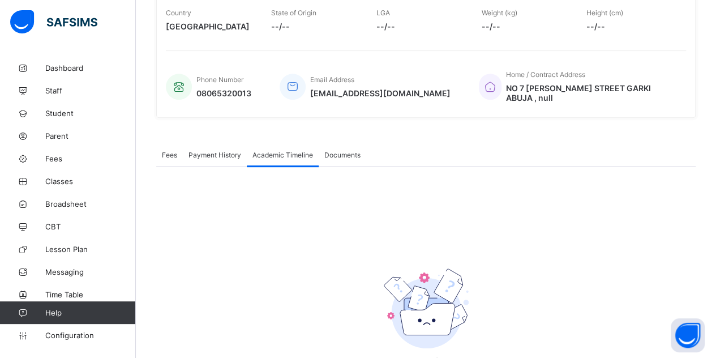
scroll to position [226, 0]
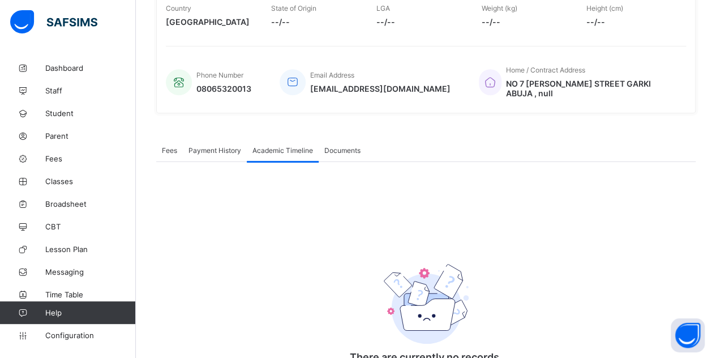
click at [211, 149] on span "Payment History" at bounding box center [215, 150] width 53 height 8
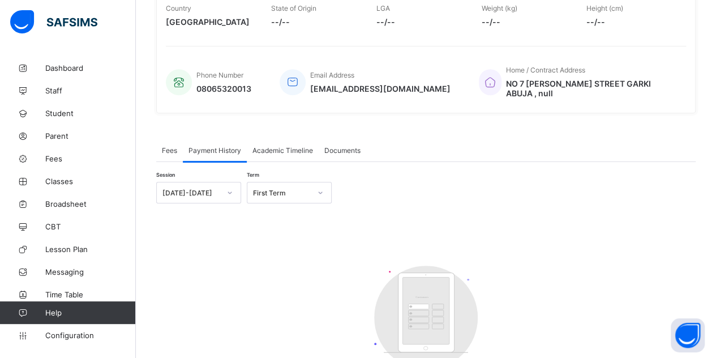
click at [293, 151] on div "Academic Timeline" at bounding box center [283, 150] width 72 height 23
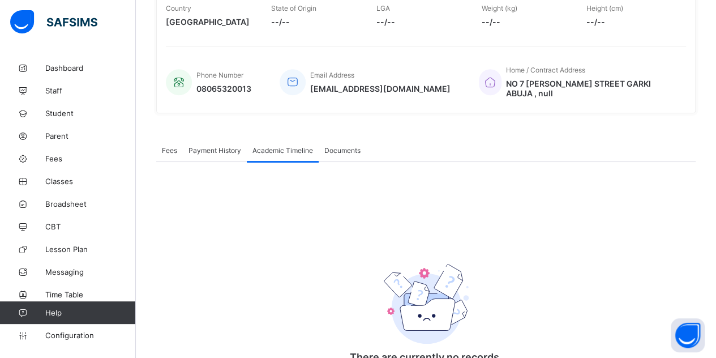
scroll to position [113, 0]
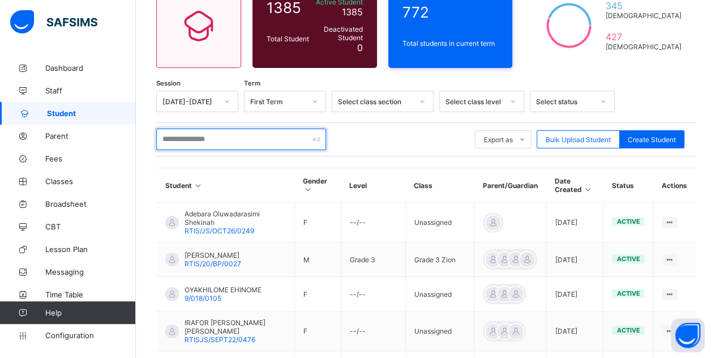
click at [195, 138] on input "text" at bounding box center [241, 140] width 170 height 22
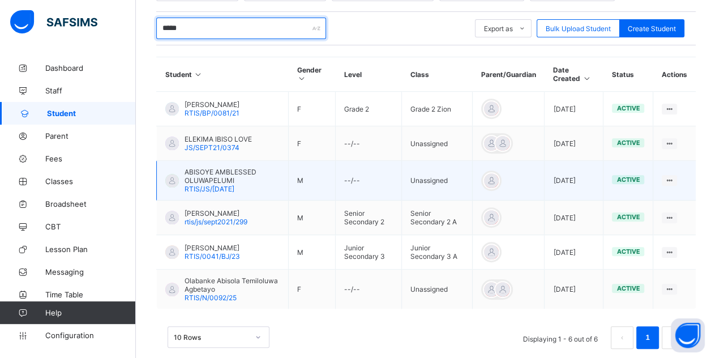
scroll to position [226, 0]
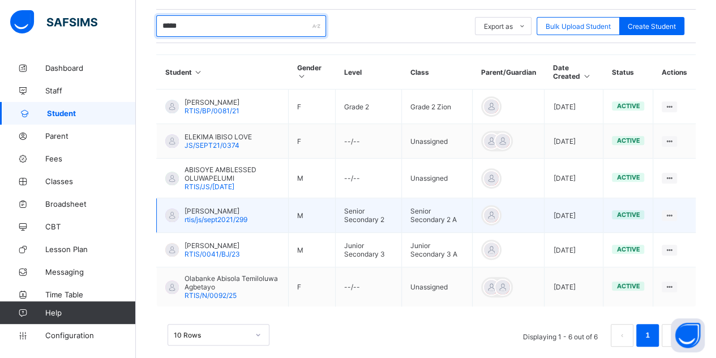
type input "*****"
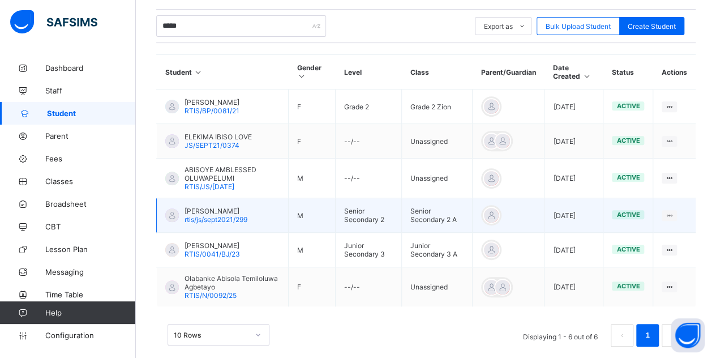
click at [229, 207] on span "Daniel Oluwanifemi Abisoye" at bounding box center [216, 211] width 63 height 8
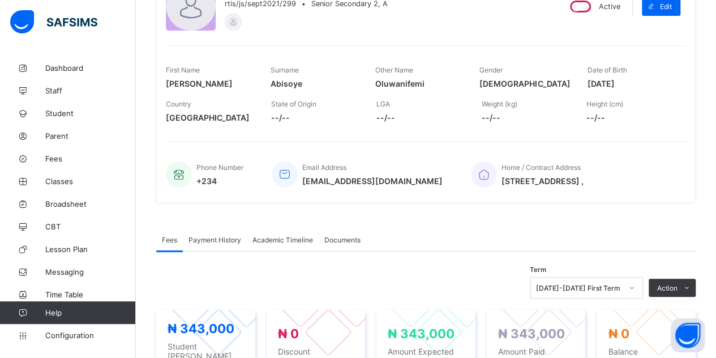
scroll to position [113, 0]
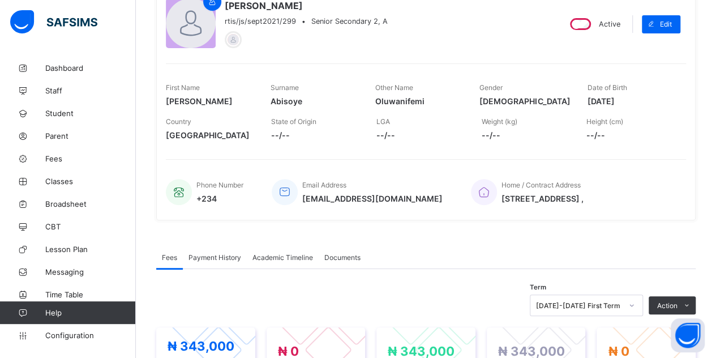
click at [203, 255] on span "Payment History" at bounding box center [215, 257] width 53 height 8
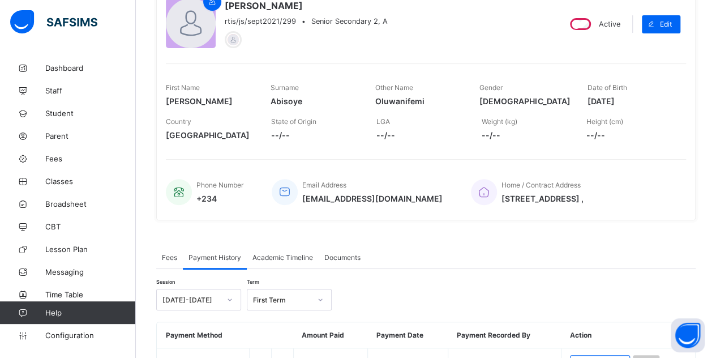
click at [296, 259] on div "Academic Timeline" at bounding box center [283, 257] width 72 height 23
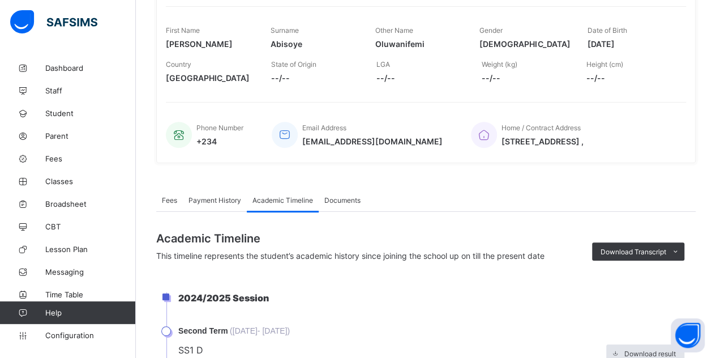
scroll to position [283, 0]
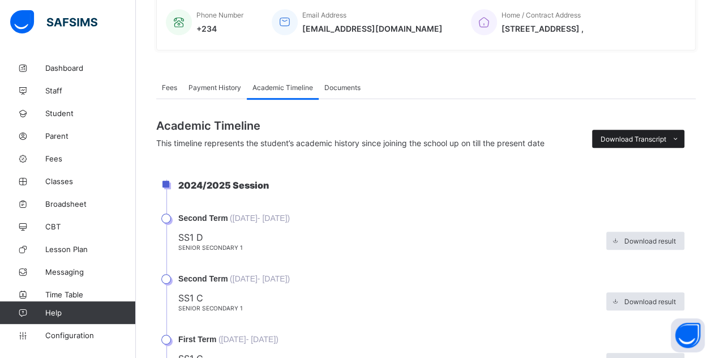
click at [639, 135] on span "Download Transcript" at bounding box center [634, 139] width 66 height 8
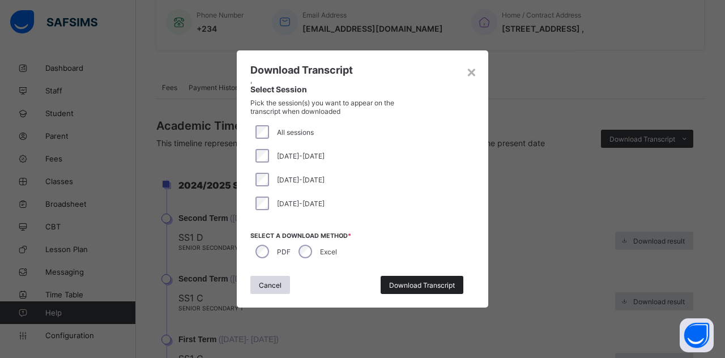
click at [418, 287] on span "Download Transcript" at bounding box center [422, 285] width 66 height 8
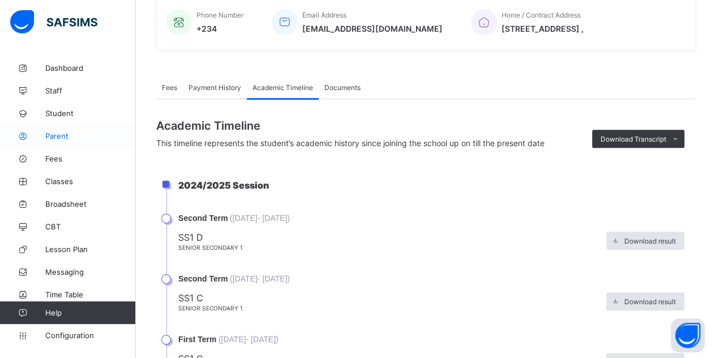
scroll to position [0, 0]
